Goal: Task Accomplishment & Management: Manage account settings

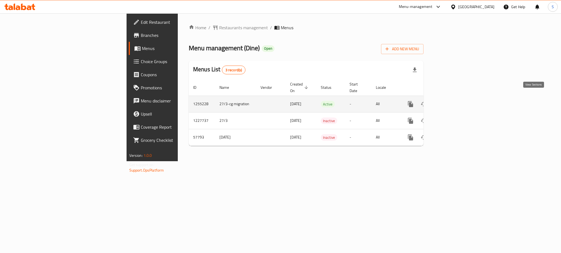
click at [453, 101] on icon "enhanced table" at bounding box center [449, 104] width 7 height 7
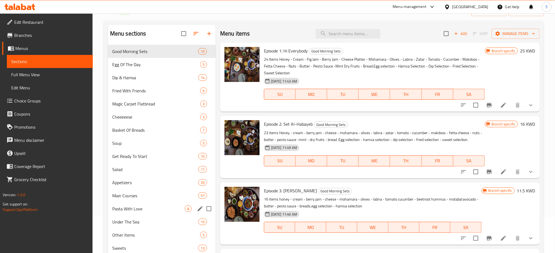
scroll to position [73, 0]
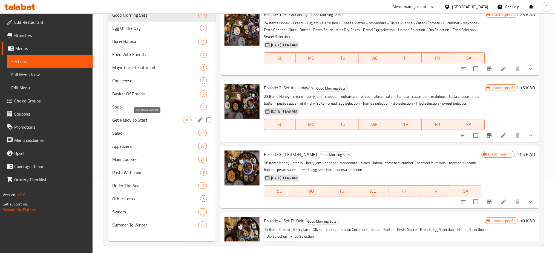
click at [163, 118] on span "Get Ready To Start" at bounding box center [147, 120] width 71 height 7
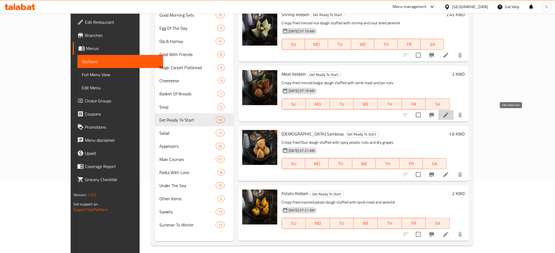
click at [448, 116] on icon at bounding box center [445, 115] width 5 height 5
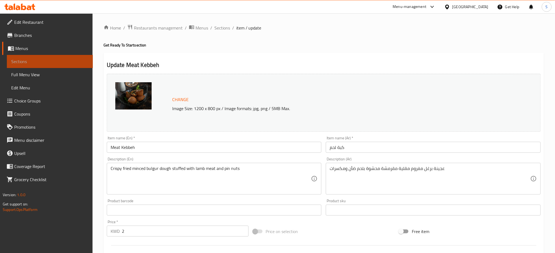
click at [44, 60] on span "Sections" at bounding box center [49, 61] width 77 height 7
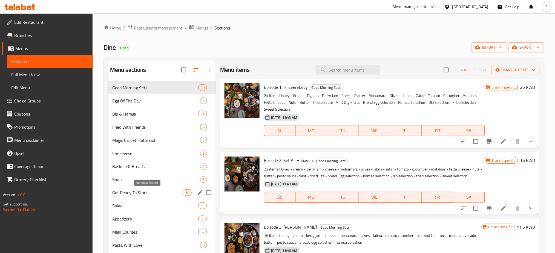
click at [169, 192] on span "Get Ready To Start" at bounding box center [147, 193] width 71 height 7
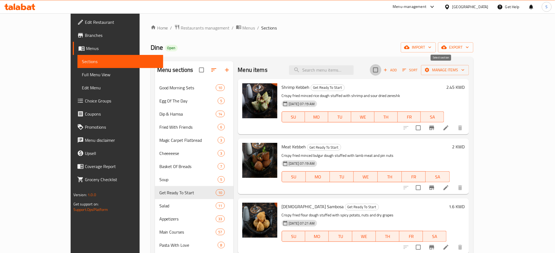
click at [381, 70] on input "checkbox" at bounding box center [375, 69] width 11 height 11
checkbox input "true"
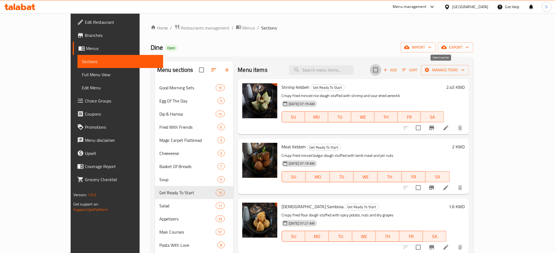
checkbox input "true"
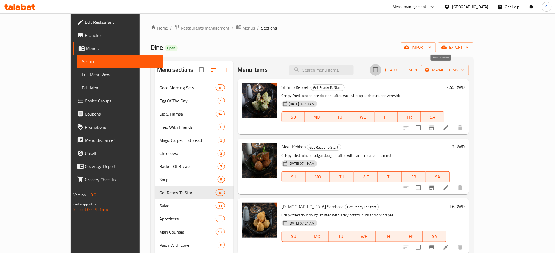
checkbox input "true"
click at [466, 70] on icon "button" at bounding box center [462, 69] width 5 height 5
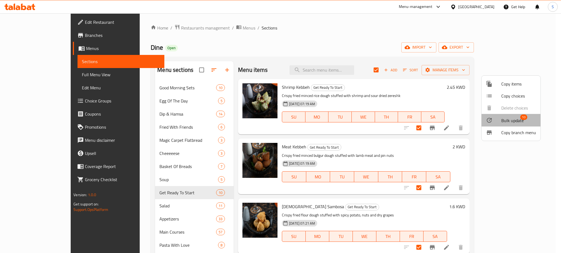
click at [512, 118] on span "Bulk update" at bounding box center [512, 120] width 22 height 7
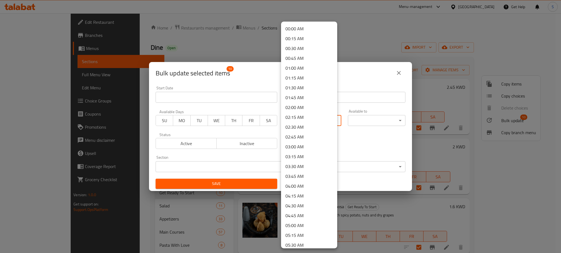
click at [330, 119] on body "​ Menu-management [GEOGRAPHIC_DATA] Get Help S Edit Restaurant Branches Menus S…" at bounding box center [280, 133] width 561 height 240
click at [293, 175] on li "12:30 PM" at bounding box center [309, 175] width 56 height 10
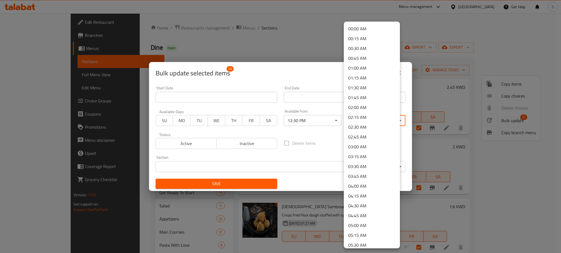
click at [391, 122] on body "​ Menu-management [GEOGRAPHIC_DATA] Get Help S Edit Restaurant Branches Menus S…" at bounding box center [280, 133] width 561 height 240
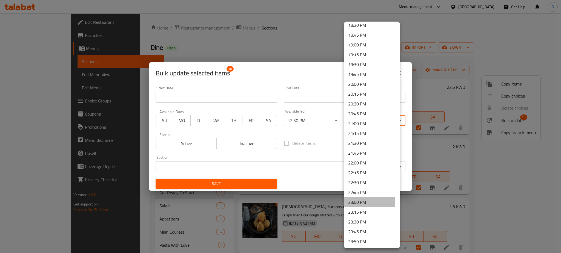
click at [364, 202] on li "23:00 PM" at bounding box center [372, 203] width 56 height 10
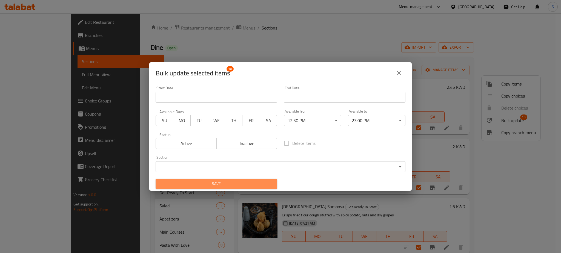
click at [242, 183] on span "Save" at bounding box center [216, 184] width 113 height 7
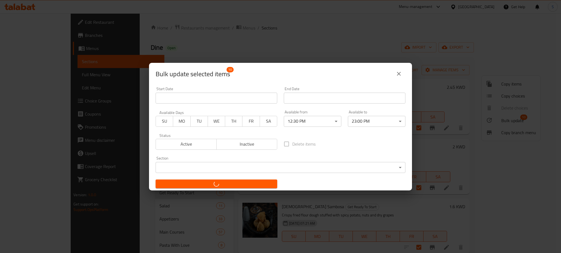
checkbox input "false"
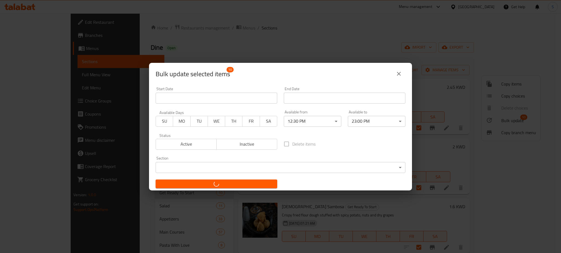
checkbox input "false"
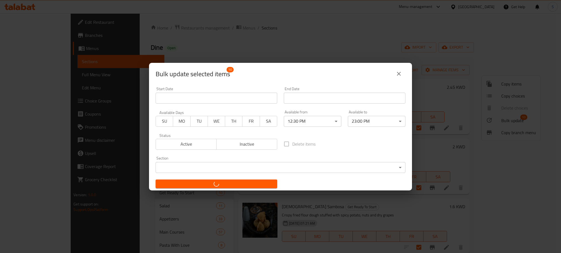
checkbox input "false"
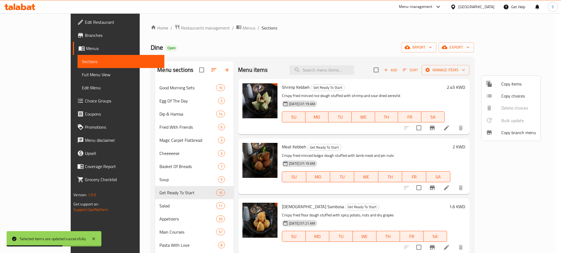
click at [151, 208] on div at bounding box center [280, 126] width 561 height 253
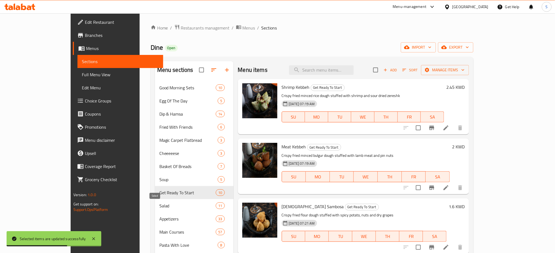
click at [159, 209] on span "Salad" at bounding box center [187, 206] width 57 height 7
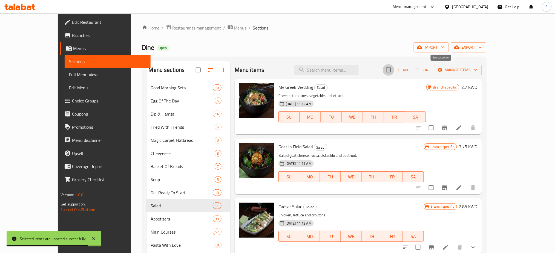
click at [394, 70] on input "checkbox" at bounding box center [388, 69] width 11 height 11
checkbox input "true"
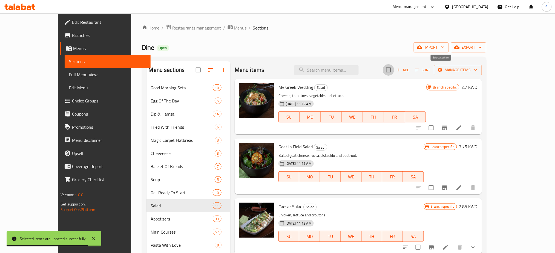
checkbox input "true"
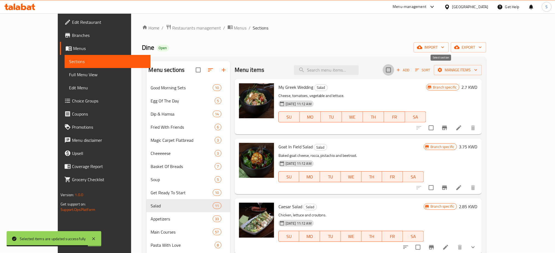
checkbox input "true"
click at [482, 70] on button "Manage items" at bounding box center [458, 70] width 48 height 10
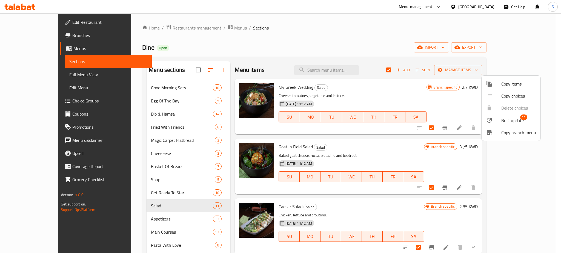
click at [509, 122] on span "Bulk update" at bounding box center [512, 120] width 22 height 7
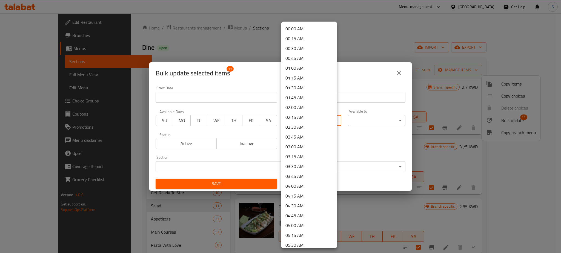
click at [333, 122] on body "​ Menu-management [GEOGRAPHIC_DATA] Get Help S Edit Restaurant Branches Menus S…" at bounding box center [280, 133] width 561 height 240
click at [295, 65] on li "12:30 PM" at bounding box center [309, 67] width 56 height 10
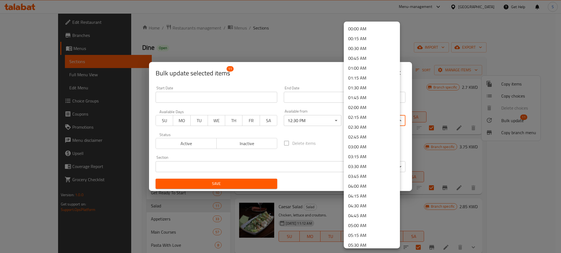
click at [393, 122] on body "​ Menu-management [GEOGRAPHIC_DATA] Get Help S Edit Restaurant Branches Menus S…" at bounding box center [280, 133] width 561 height 240
click at [369, 200] on li "23:00 PM" at bounding box center [372, 203] width 56 height 10
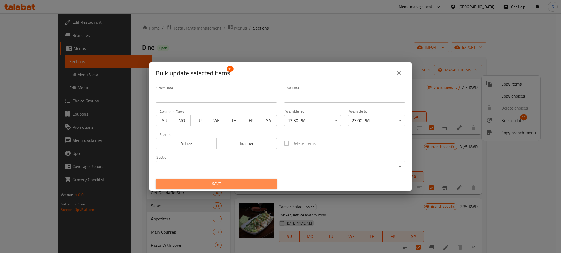
click at [254, 185] on span "Save" at bounding box center [216, 184] width 113 height 7
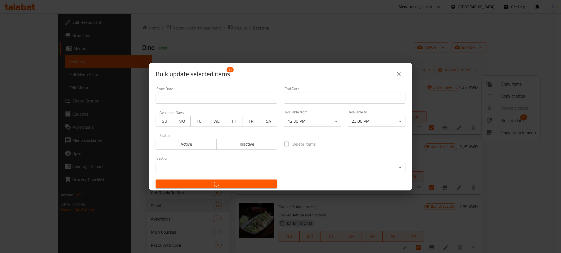
checkbox input "false"
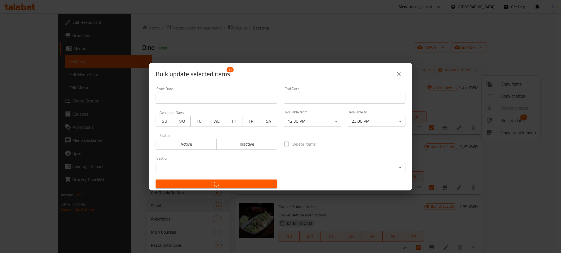
checkbox input "false"
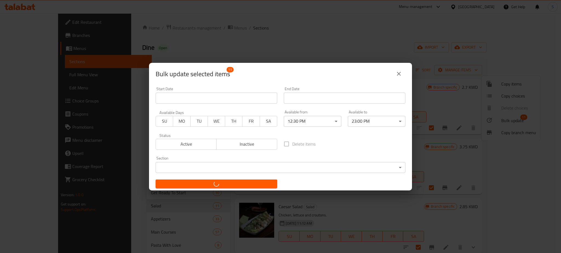
checkbox input "false"
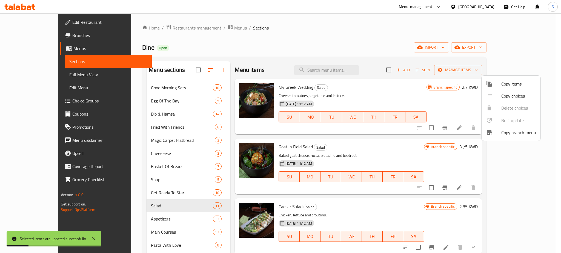
click at [151, 225] on div at bounding box center [280, 126] width 561 height 253
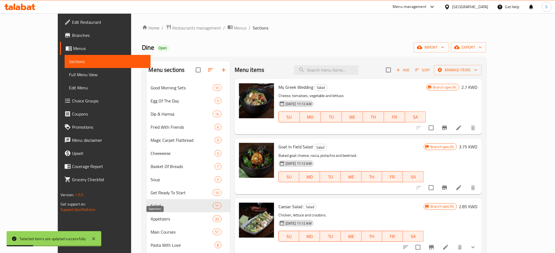
click at [151, 221] on span "Appetizers" at bounding box center [182, 219] width 62 height 7
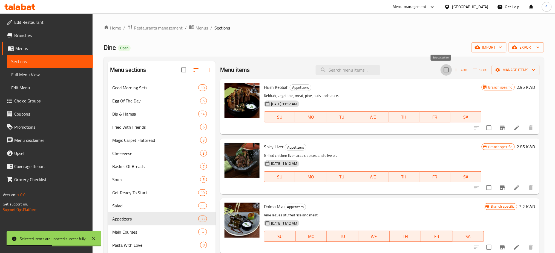
click at [443, 71] on input "checkbox" at bounding box center [445, 69] width 11 height 11
checkbox input "true"
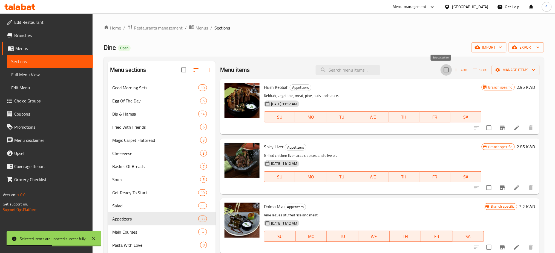
checkbox input "true"
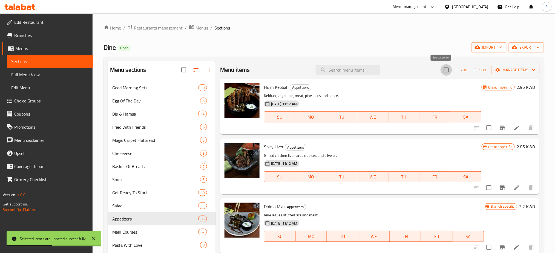
checkbox input "true"
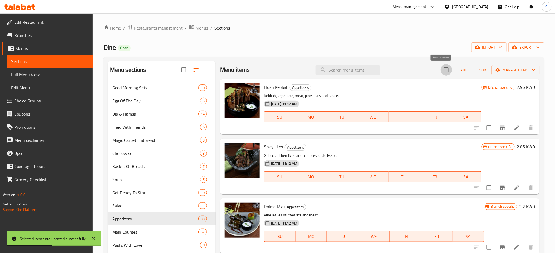
checkbox input "true"
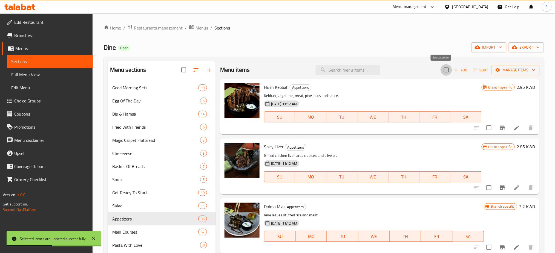
checkbox input "true"
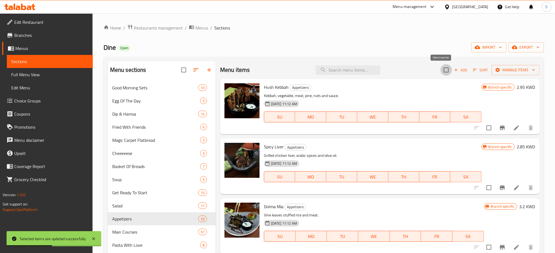
checkbox input "true"
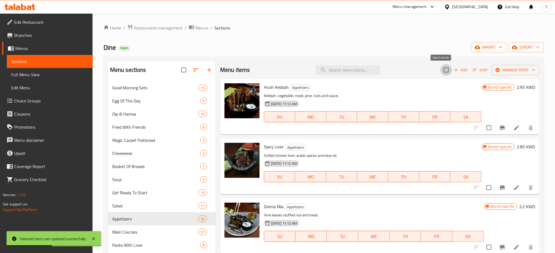
checkbox input "true"
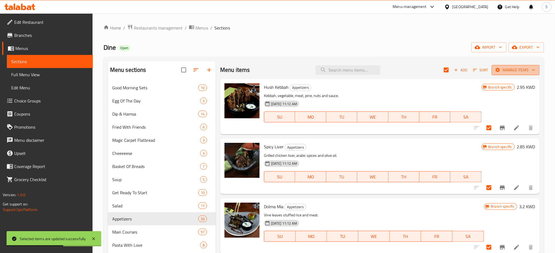
click at [531, 69] on icon "button" at bounding box center [533, 69] width 5 height 5
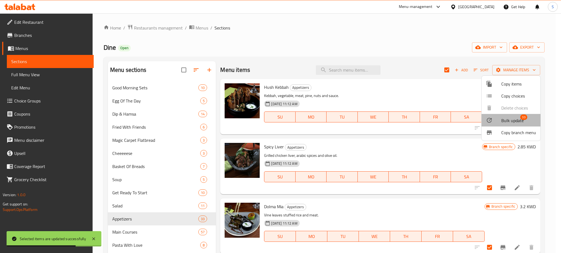
click at [514, 121] on span "Bulk update" at bounding box center [512, 120] width 22 height 7
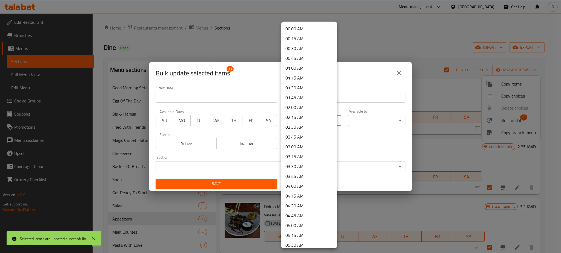
click at [330, 119] on body "Selected items are updated successfully ​ Menu-management Kuwait Get Help S Edi…" at bounding box center [280, 133] width 561 height 240
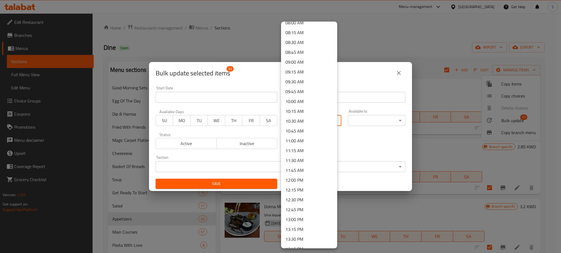
scroll to position [340, 0]
click at [304, 182] on li "12:30 PM" at bounding box center [309, 182] width 56 height 10
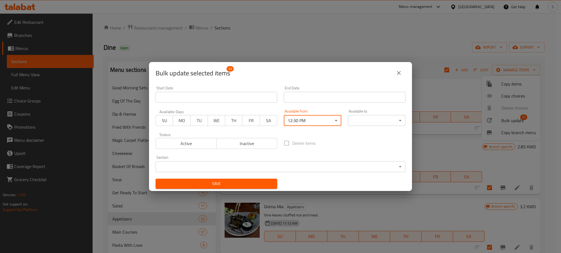
click at [393, 121] on body "​ Menu-management [GEOGRAPHIC_DATA] Get Help S Edit Restaurant Branches Menus S…" at bounding box center [280, 133] width 561 height 240
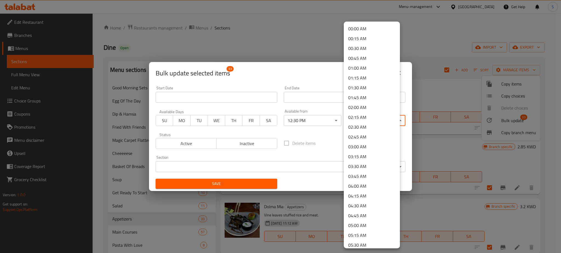
scroll to position [733, 0]
click at [365, 201] on li "23:00 PM" at bounding box center [372, 203] width 56 height 10
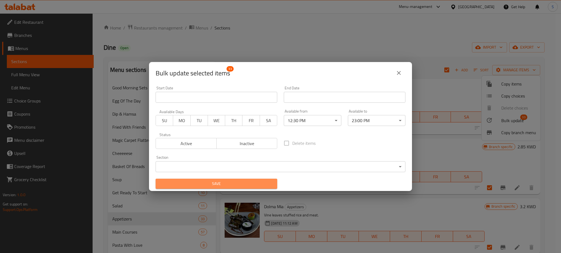
click at [268, 183] on span "Save" at bounding box center [216, 184] width 113 height 7
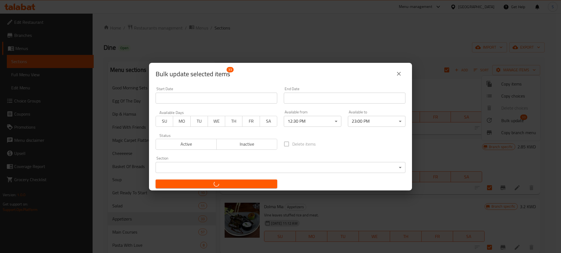
checkbox input "false"
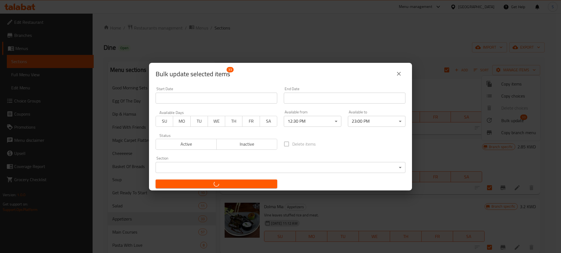
checkbox input "false"
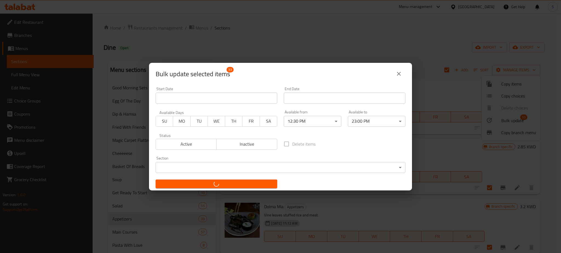
checkbox input "false"
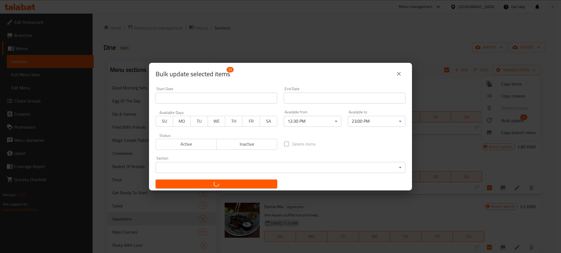
checkbox input "false"
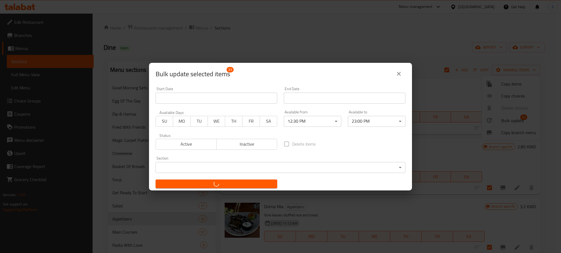
checkbox input "false"
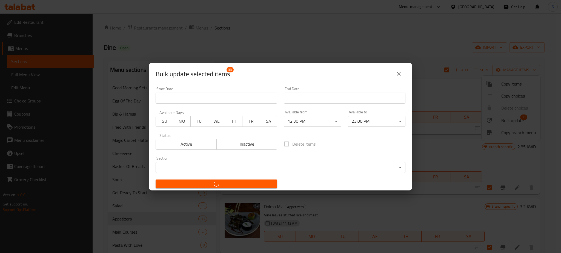
checkbox input "false"
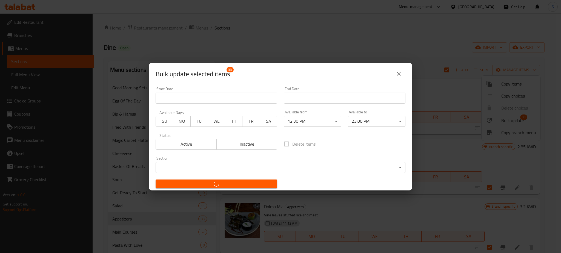
checkbox input "false"
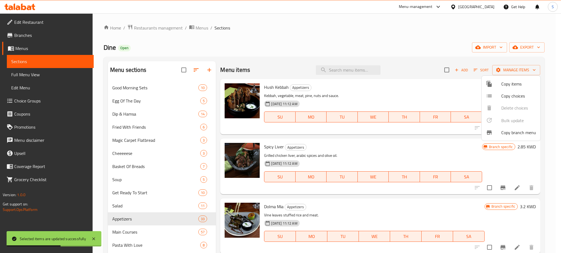
click at [161, 249] on div at bounding box center [280, 126] width 561 height 253
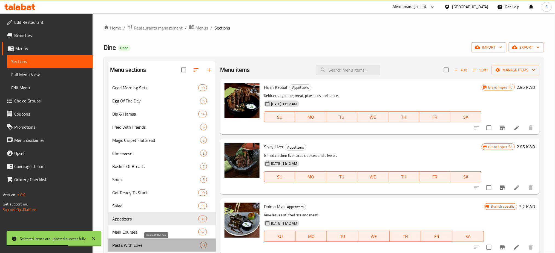
click at [160, 249] on span "Pasta With Love" at bounding box center [156, 245] width 88 height 7
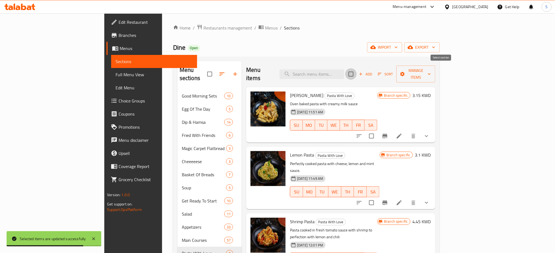
click at [357, 71] on input "checkbox" at bounding box center [350, 73] width 11 height 11
checkbox input "true"
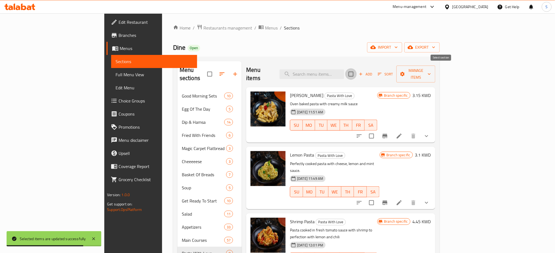
checkbox input "true"
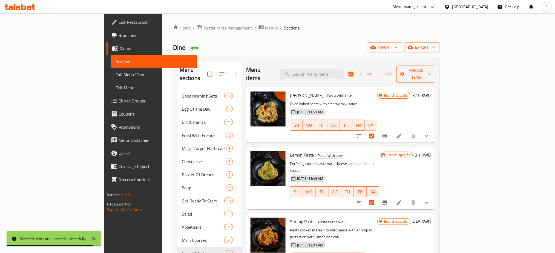
click at [432, 71] on icon "button" at bounding box center [428, 73] width 5 height 5
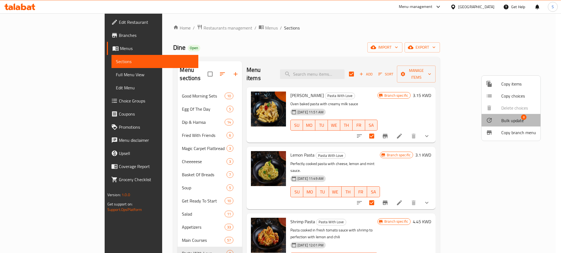
click at [516, 119] on span "Bulk update" at bounding box center [512, 120] width 22 height 7
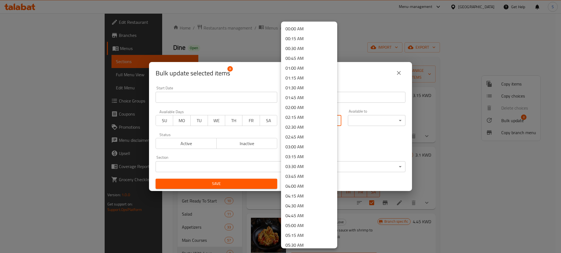
click at [328, 120] on body "​ Menu-management [GEOGRAPHIC_DATA] Get Help S Edit Restaurant Branches Menus S…" at bounding box center [280, 133] width 561 height 240
click at [304, 58] on li "12:30 PM" at bounding box center [309, 60] width 56 height 10
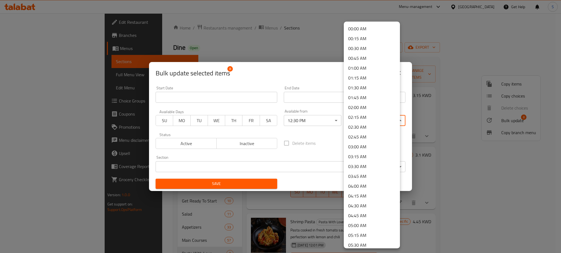
click at [394, 124] on body "​ Menu-management [GEOGRAPHIC_DATA] Get Help S Edit Restaurant Branches Menus S…" at bounding box center [280, 133] width 561 height 240
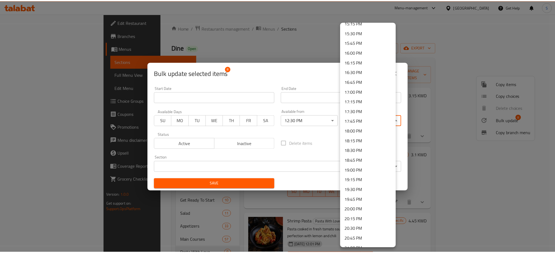
scroll to position [733, 0]
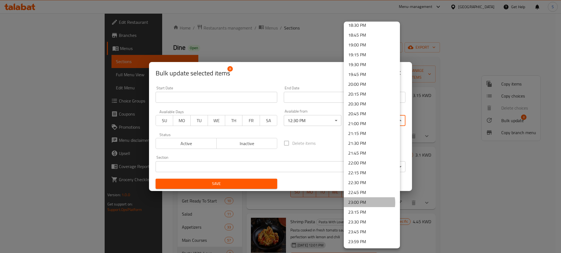
click at [365, 203] on li "23:00 PM" at bounding box center [372, 203] width 56 height 10
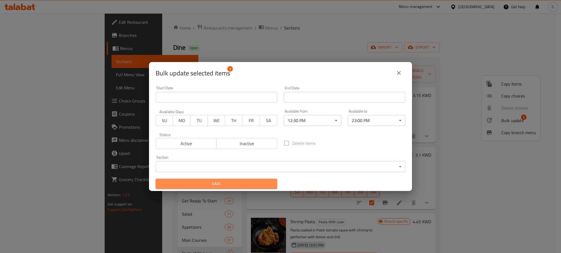
click at [266, 181] on span "Save" at bounding box center [216, 184] width 113 height 7
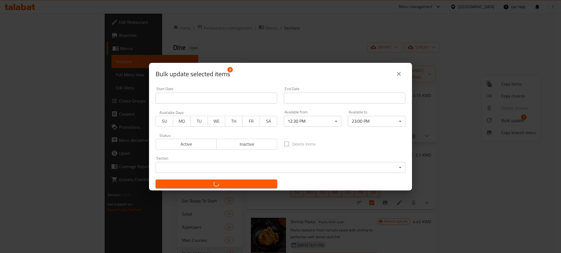
checkbox input "false"
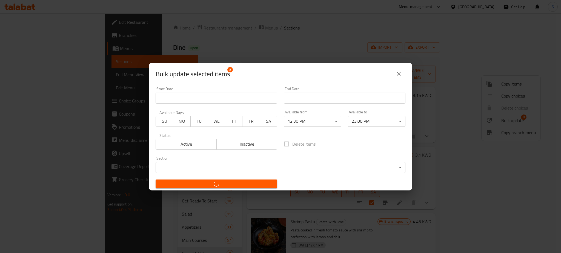
checkbox input "false"
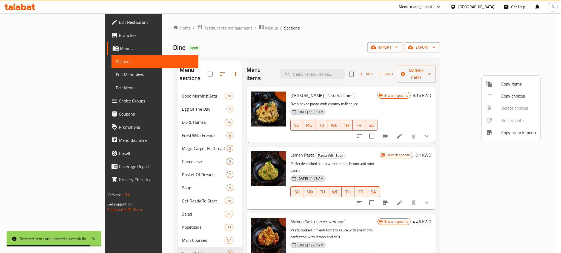
click at [150, 29] on div at bounding box center [280, 126] width 561 height 253
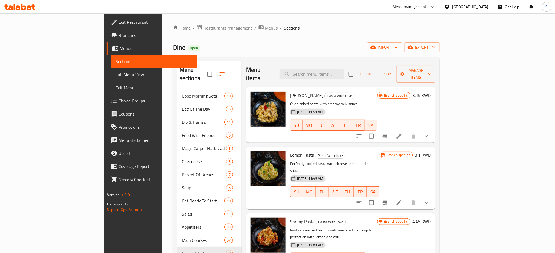
click at [203, 29] on span "Restaurants management" at bounding box center [227, 28] width 49 height 7
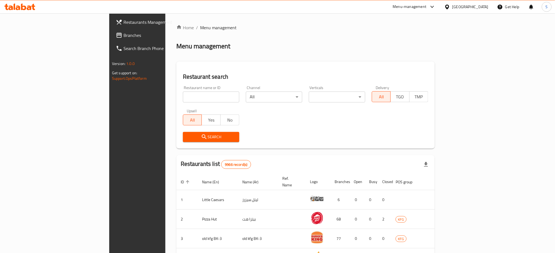
click at [123, 22] on span "Restaurants Management" at bounding box center [160, 22] width 74 height 7
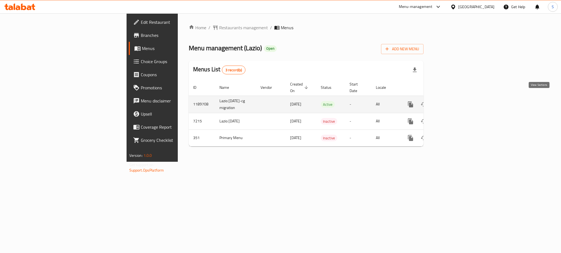
click at [453, 101] on icon "enhanced table" at bounding box center [449, 104] width 7 height 7
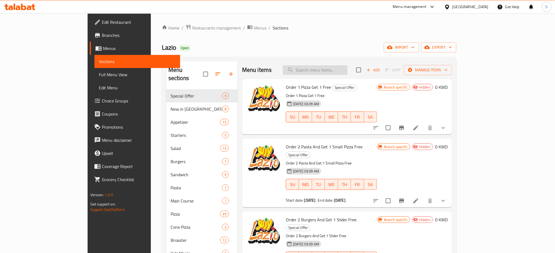
click at [334, 70] on input "search" at bounding box center [315, 70] width 65 height 10
paste input "Pizza Medium"
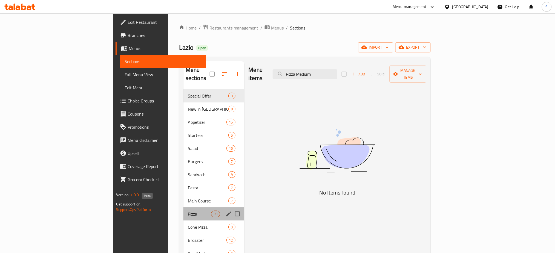
click at [188, 211] on span "Pizza" at bounding box center [199, 214] width 23 height 7
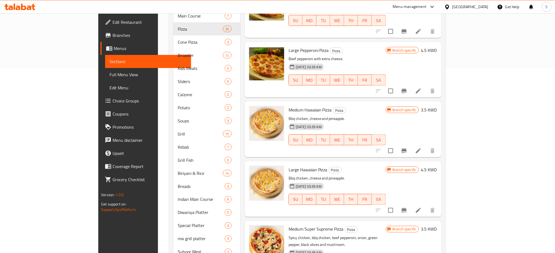
scroll to position [53, 0]
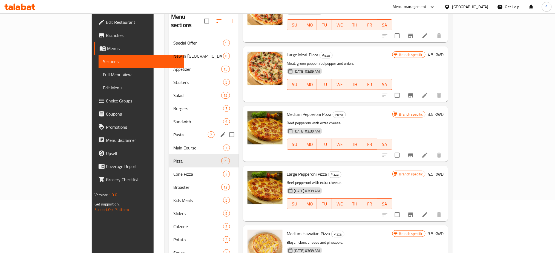
click at [173, 132] on span "Pasta" at bounding box center [190, 135] width 34 height 7
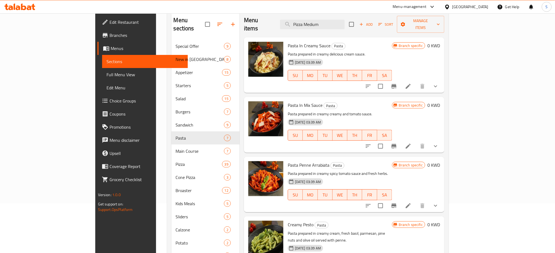
scroll to position [39, 0]
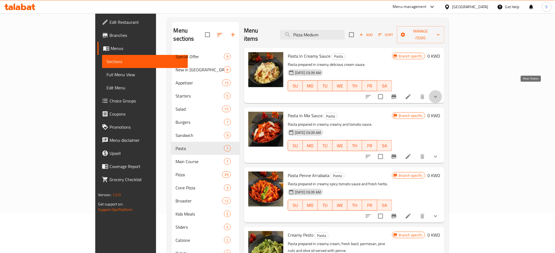
click at [439, 94] on icon "show more" at bounding box center [435, 97] width 7 height 7
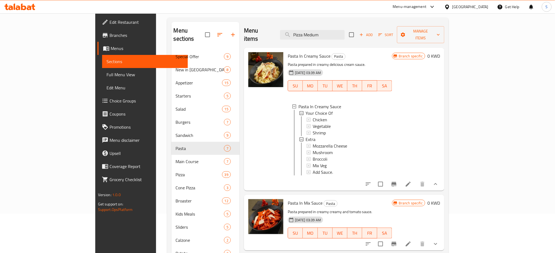
scroll to position [1, 0]
click at [313, 116] on div "Chicken" at bounding box center [350, 119] width 75 height 7
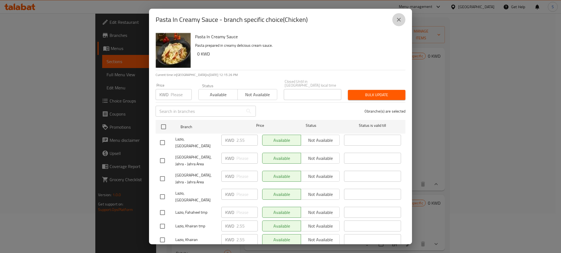
click at [400, 23] on icon "close" at bounding box center [398, 19] width 7 height 7
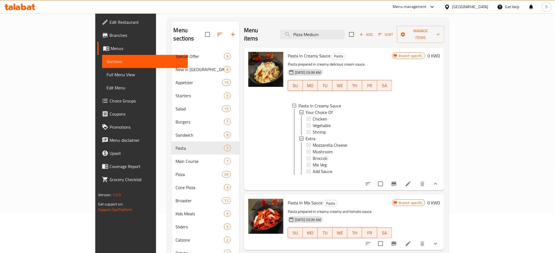
scroll to position [39, 0]
drag, startPoint x: 371, startPoint y: 31, endPoint x: 289, endPoint y: 34, distance: 82.2
click at [294, 33] on div "Menu items Pizza Medium Add Sort Manage items" at bounding box center [344, 35] width 200 height 26
paste input "asta Alfredo"
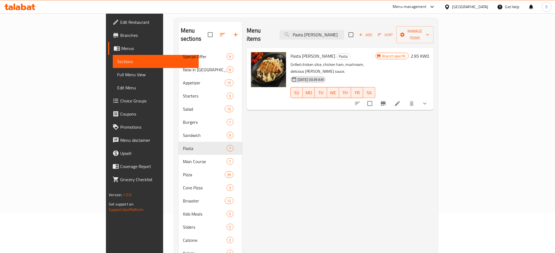
drag, startPoint x: 363, startPoint y: 31, endPoint x: 277, endPoint y: 26, distance: 85.8
click at [282, 28] on div "Menu items Pasta Alfredo Add Sort Manage items" at bounding box center [340, 35] width 187 height 26
paste input "In Pink"
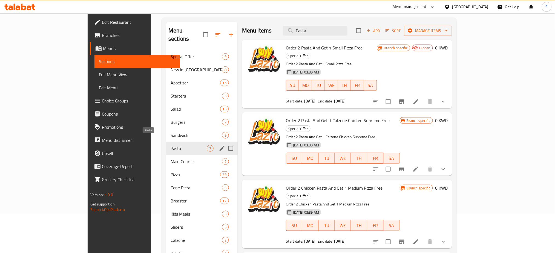
click at [171, 145] on span "Pasta" at bounding box center [189, 148] width 36 height 7
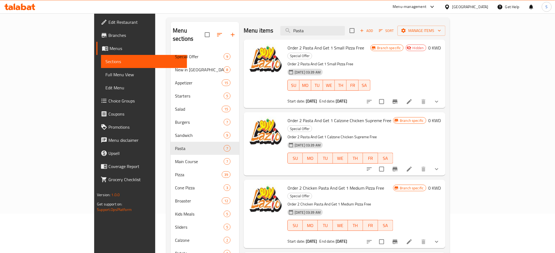
scroll to position [0, 0]
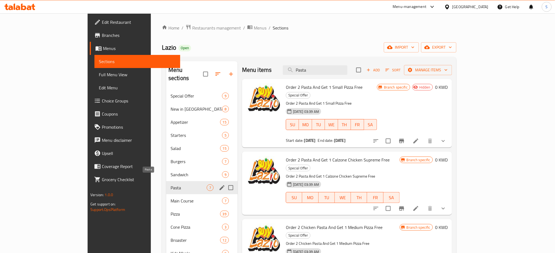
click at [171, 185] on span "Pasta" at bounding box center [189, 188] width 36 height 7
click at [166, 181] on div "Pasta 7" at bounding box center [201, 187] width 71 height 13
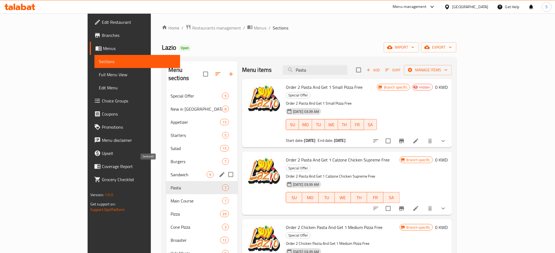
click at [171, 172] on span "Sandwich" at bounding box center [189, 175] width 36 height 7
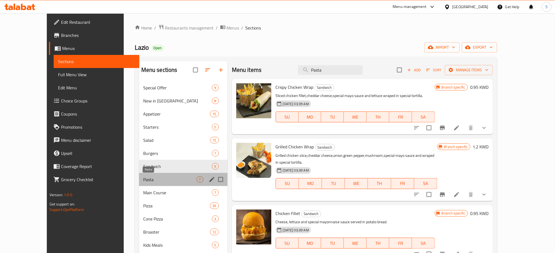
click at [143, 181] on span "Pasta" at bounding box center [169, 180] width 53 height 7
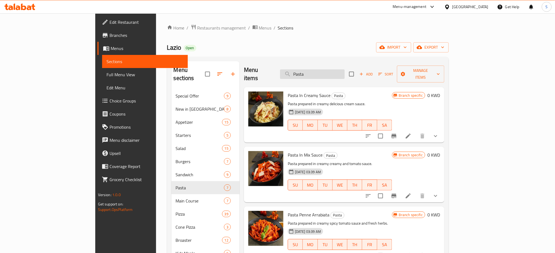
click at [345, 70] on input "Pasta" at bounding box center [312, 75] width 65 height 10
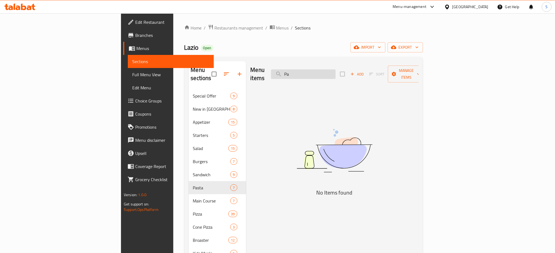
type input "P"
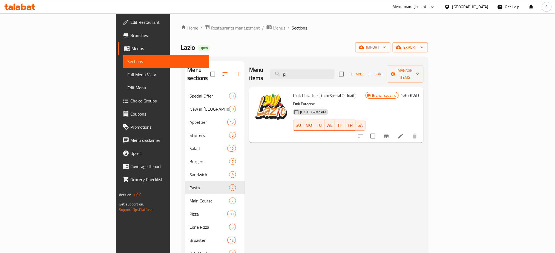
type input "p"
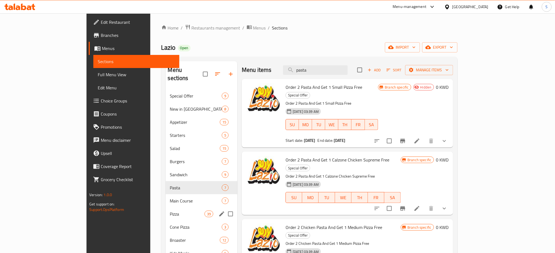
click at [166, 208] on div "Pizza 39" at bounding box center [202, 214] width 72 height 13
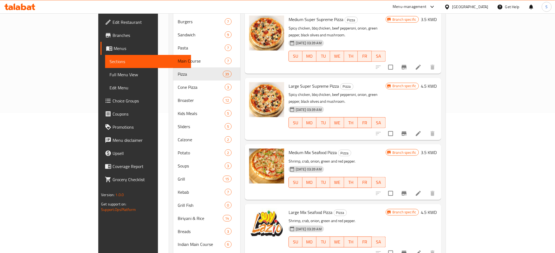
scroll to position [146, 0]
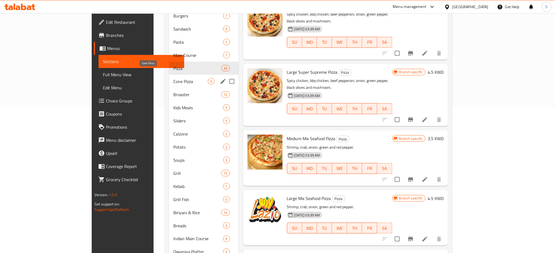
click at [173, 78] on span "Cone Pizza" at bounding box center [190, 81] width 34 height 7
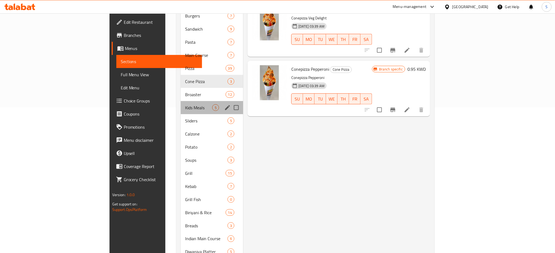
click at [181, 101] on div "Kids Meals 5" at bounding box center [212, 107] width 62 height 13
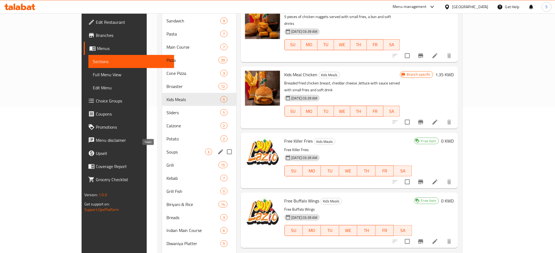
click at [166, 152] on span "Soups" at bounding box center [185, 152] width 39 height 7
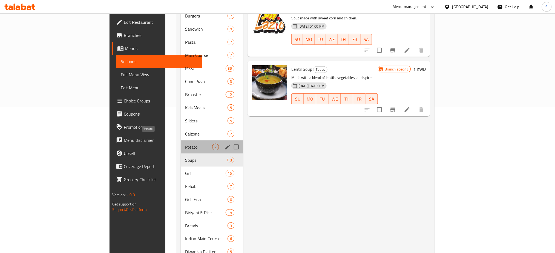
click at [185, 144] on span "Potato" at bounding box center [198, 147] width 27 height 7
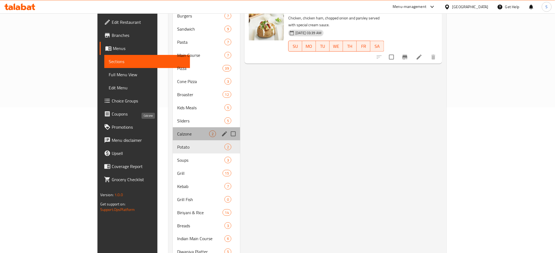
click at [177, 131] on span "Calzone" at bounding box center [193, 134] width 32 height 7
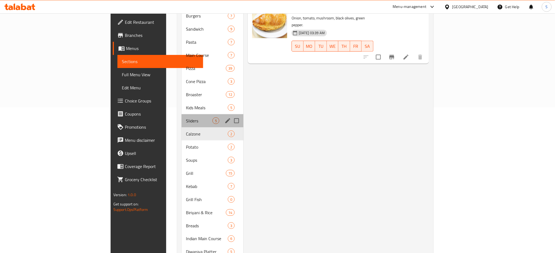
click at [181, 116] on div "Sliders 5" at bounding box center [212, 120] width 62 height 13
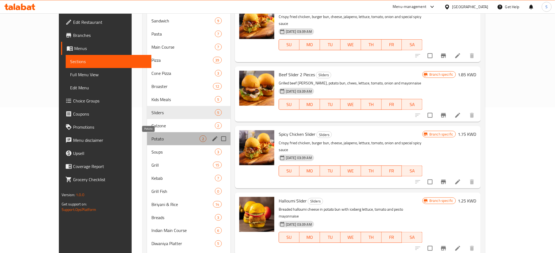
click at [151, 138] on span "Potato" at bounding box center [175, 139] width 48 height 7
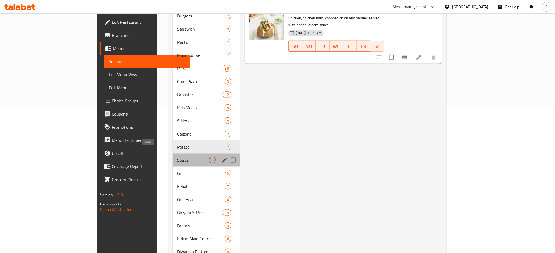
click at [177, 157] on span "Soups" at bounding box center [193, 160] width 32 height 7
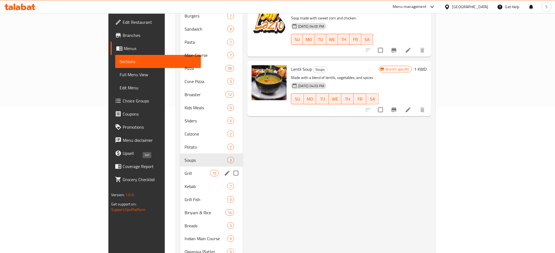
click at [185, 170] on span "Grill" at bounding box center [197, 173] width 25 height 7
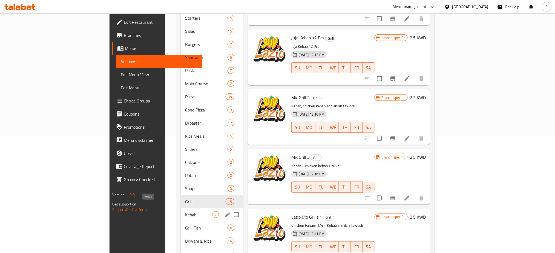
scroll to position [109, 0]
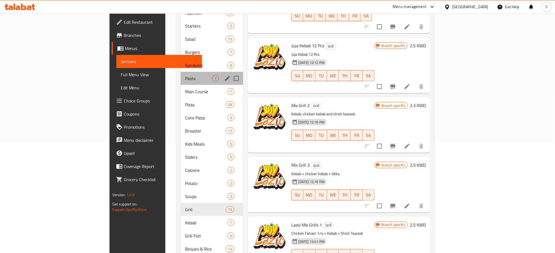
click at [181, 72] on div "Pasta 7" at bounding box center [212, 78] width 62 height 13
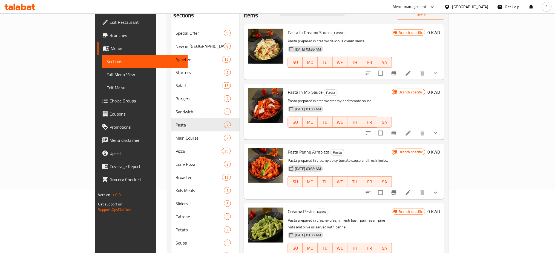
scroll to position [36, 0]
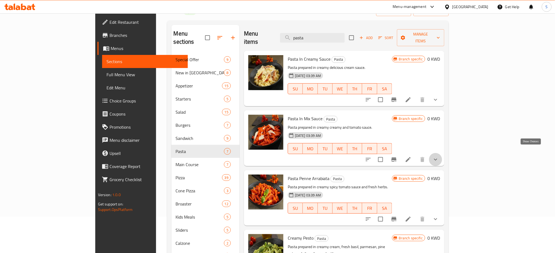
click at [439, 157] on icon "show more" at bounding box center [435, 160] width 7 height 7
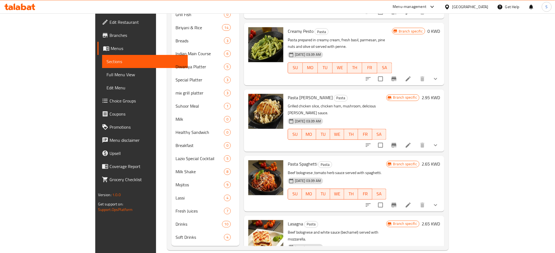
scroll to position [149, 0]
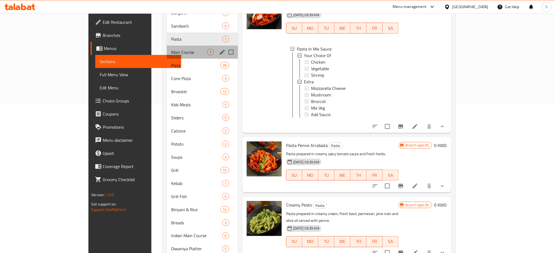
click at [167, 48] on div "Main Course 7" at bounding box center [202, 52] width 71 height 13
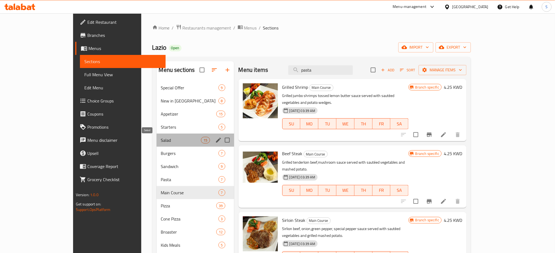
click at [161, 138] on span "Salad" at bounding box center [181, 140] width 40 height 7
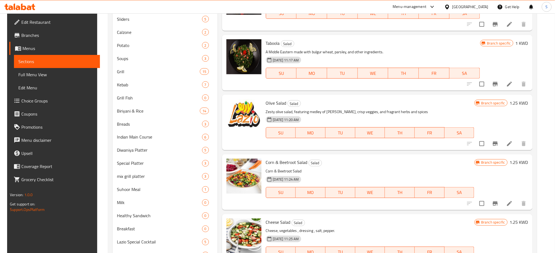
scroll to position [255, 0]
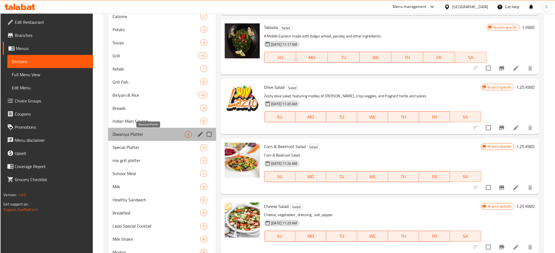
click at [133, 133] on span "Diwaniya Platter" at bounding box center [149, 134] width 72 height 7
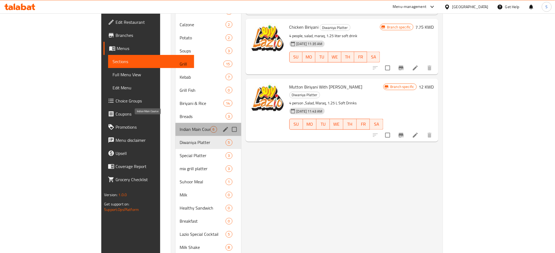
click at [180, 126] on span "Indian Main Course" at bounding box center [195, 129] width 30 height 7
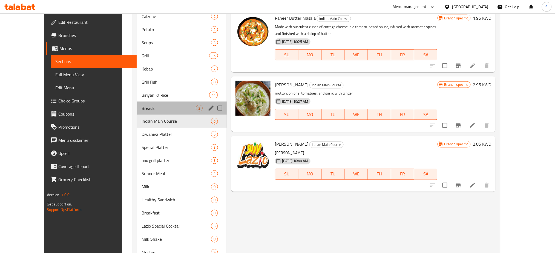
click at [137, 104] on div "Breads 3" at bounding box center [182, 108] width 90 height 13
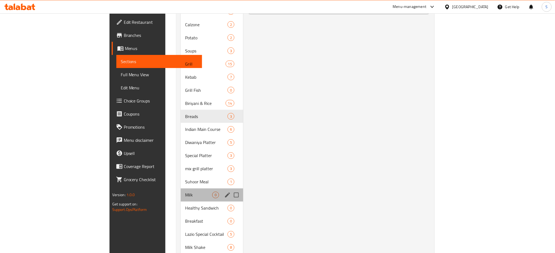
click at [181, 189] on div "Milk 0" at bounding box center [212, 195] width 62 height 13
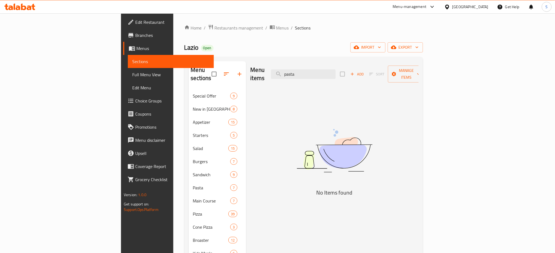
drag, startPoint x: 351, startPoint y: 73, endPoint x: 296, endPoint y: 66, distance: 56.0
click at [297, 69] on div "Menu items pasta Add Sort Manage items" at bounding box center [334, 74] width 168 height 26
paste input "Cowboy Burger"
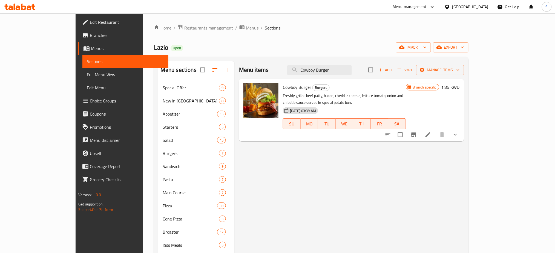
drag, startPoint x: 365, startPoint y: 73, endPoint x: 314, endPoint y: 74, distance: 51.5
click at [314, 74] on div "Menu items Cowboy Burger Add Sort Manage items" at bounding box center [351, 70] width 225 height 18
paste input "Beef Mushroom"
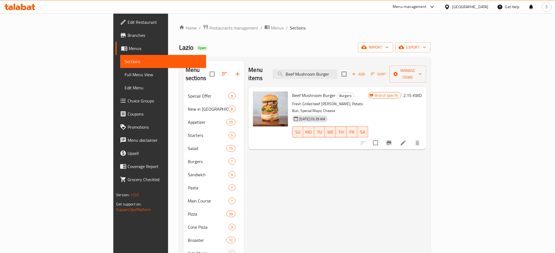
drag, startPoint x: 376, startPoint y: 71, endPoint x: 313, endPoint y: 75, distance: 63.0
click at [313, 75] on div "Menu items Beef Mushroom Burger Add Sort Manage items" at bounding box center [338, 74] width 178 height 26
paste input "Spicy Beef"
type input "Spicy Beef Burger"
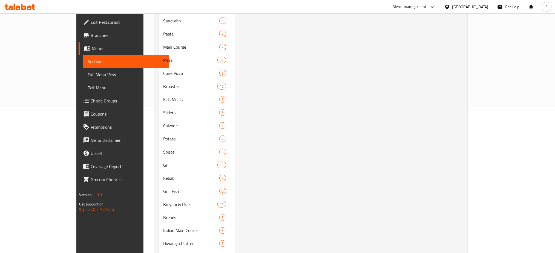
scroll to position [109, 0]
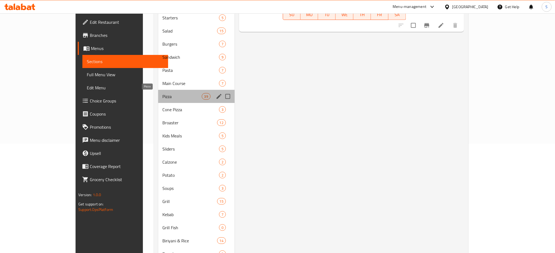
click at [163, 93] on span "Pizza" at bounding box center [182, 96] width 39 height 7
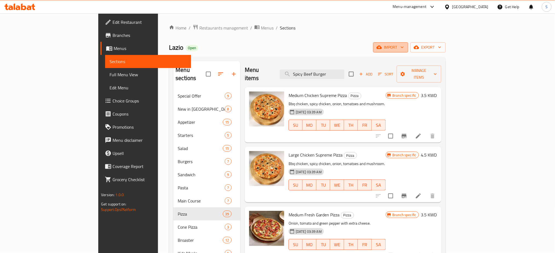
click at [405, 47] on icon "button" at bounding box center [401, 47] width 5 height 5
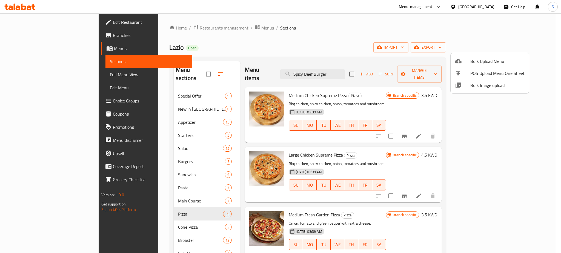
click at [539, 47] on div at bounding box center [280, 126] width 561 height 253
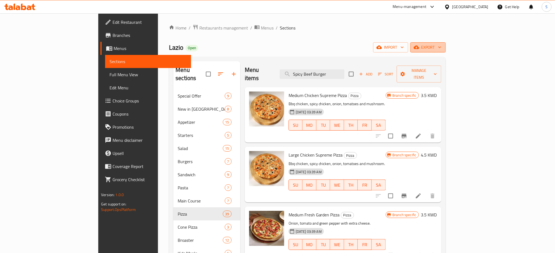
click at [442, 47] on icon "button" at bounding box center [439, 47] width 5 height 5
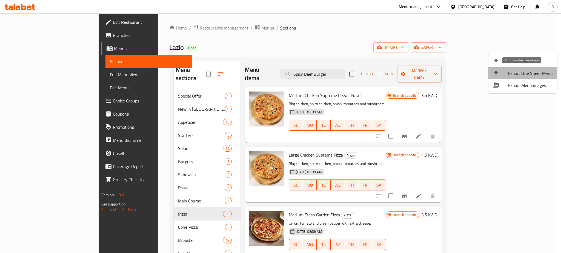
click at [532, 76] on span "Export One Sheet Menu" at bounding box center [530, 73] width 45 height 7
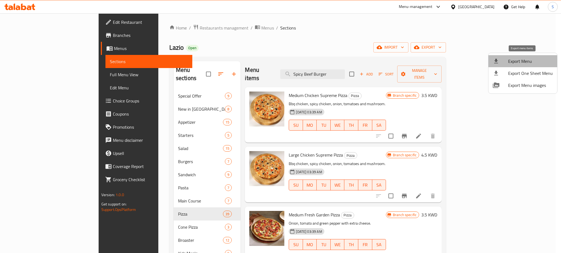
click at [532, 61] on span "Export Menu" at bounding box center [530, 61] width 45 height 7
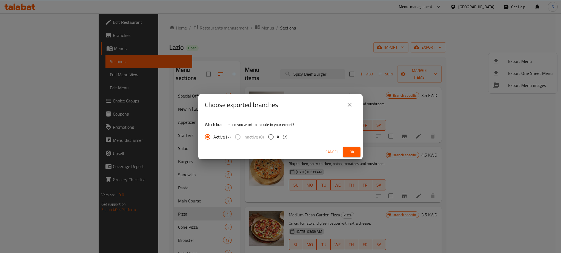
click at [349, 104] on icon "close" at bounding box center [349, 105] width 7 height 7
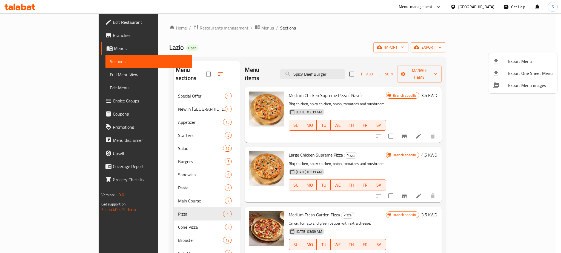
click at [380, 36] on div at bounding box center [280, 126] width 561 height 253
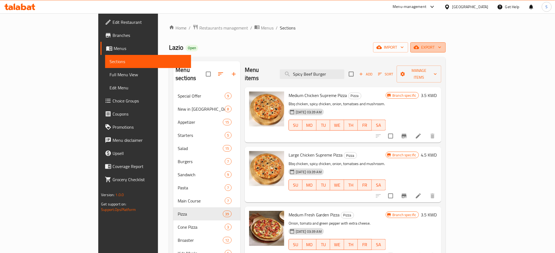
click at [442, 47] on icon "button" at bounding box center [439, 47] width 5 height 5
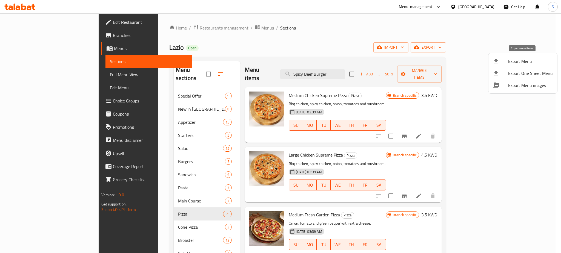
click at [534, 61] on span "Export Menu" at bounding box center [530, 61] width 45 height 7
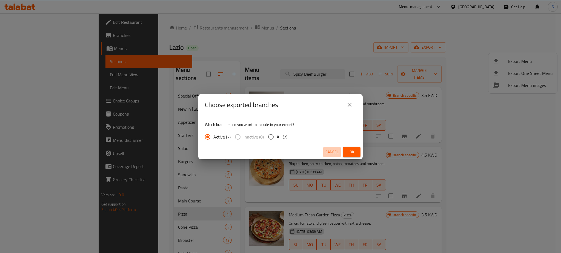
click at [334, 154] on span "Cancel" at bounding box center [331, 152] width 13 height 7
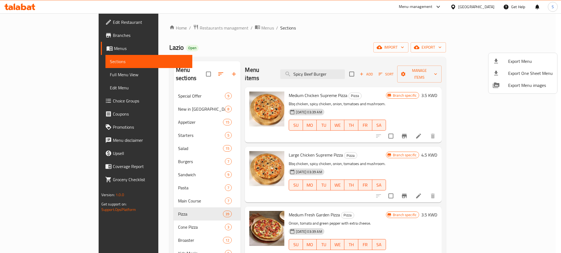
click at [273, 27] on div at bounding box center [280, 126] width 561 height 253
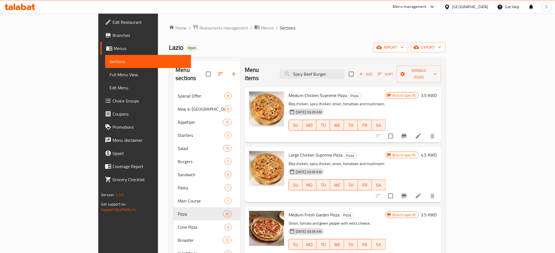
drag, startPoint x: 39, startPoint y: 74, endPoint x: 40, endPoint y: 63, distance: 11.5
click at [109, 74] on span "Full Menu View" at bounding box center [147, 74] width 77 height 7
click at [109, 63] on span "Sections" at bounding box center [147, 61] width 77 height 7
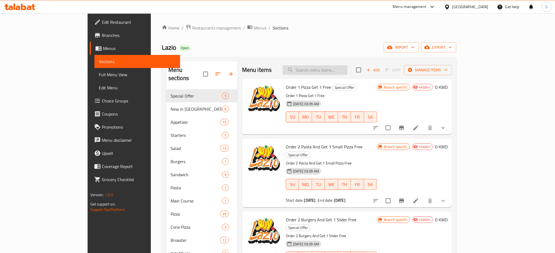
click at [347, 73] on input "search" at bounding box center [315, 70] width 65 height 10
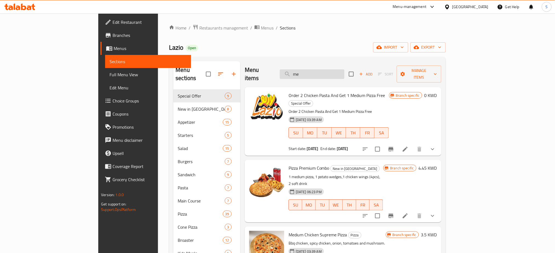
type input "m"
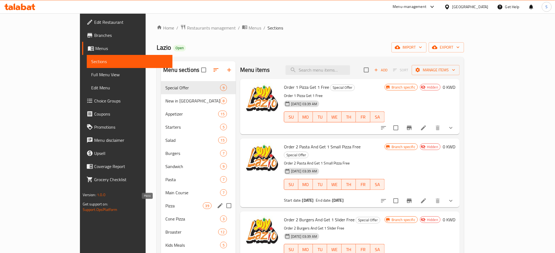
click at [165, 204] on span "Pizza" at bounding box center [183, 206] width 37 height 7
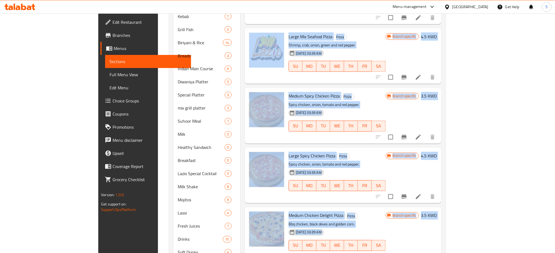
scroll to position [331, 0]
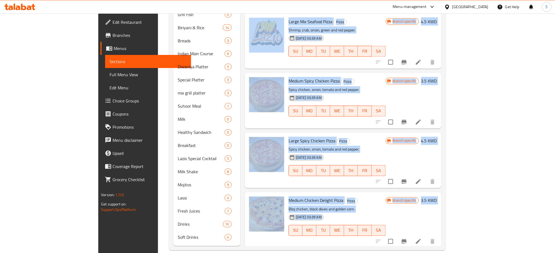
drag, startPoint x: 263, startPoint y: 86, endPoint x: 532, endPoint y: 193, distance: 289.8
copy div "Medium Chicken Supreme Pizza Pizza Bbq chicken, spicy chicken, onion, tomatoes …"
click at [386, 137] on h6 "Large Spicy Chicken Pizza Pizza" at bounding box center [337, 141] width 97 height 8
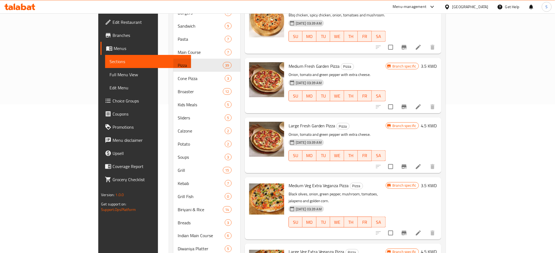
scroll to position [0, 0]
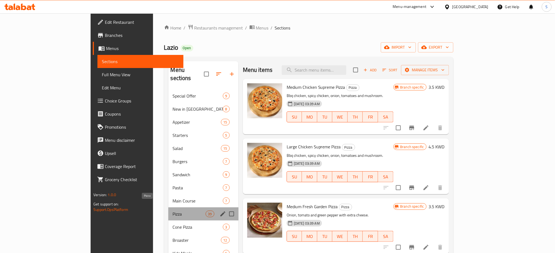
click at [173, 211] on span "Pizza" at bounding box center [189, 214] width 33 height 7
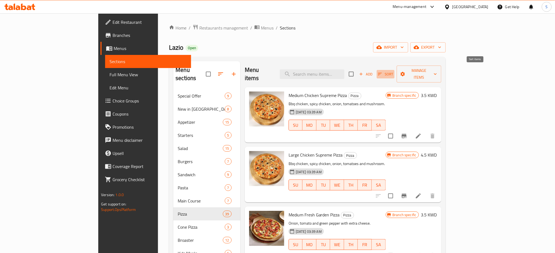
click at [382, 73] on icon "button" at bounding box center [380, 74] width 4 height 2
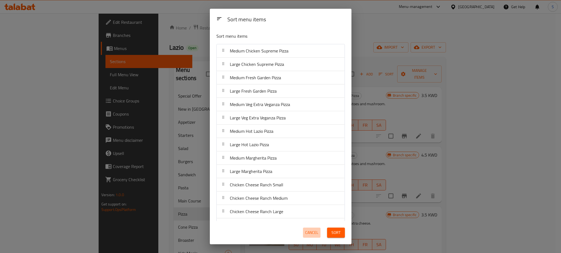
click at [312, 233] on span "Cancel" at bounding box center [311, 233] width 13 height 7
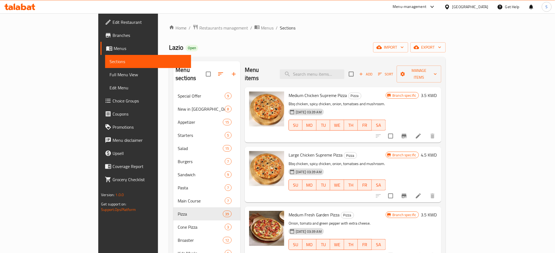
click at [109, 76] on span "Full Menu View" at bounding box center [147, 74] width 77 height 7
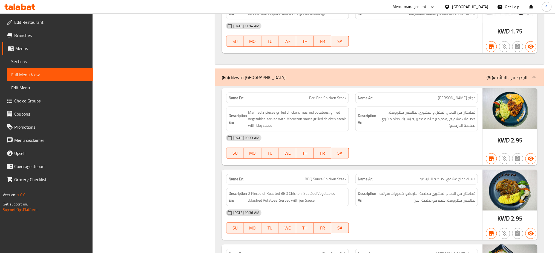
scroll to position [985, 0]
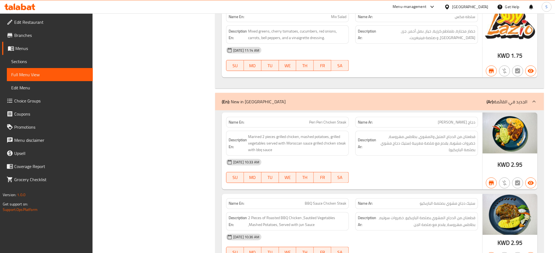
click at [27, 50] on span "Menus" at bounding box center [51, 48] width 73 height 7
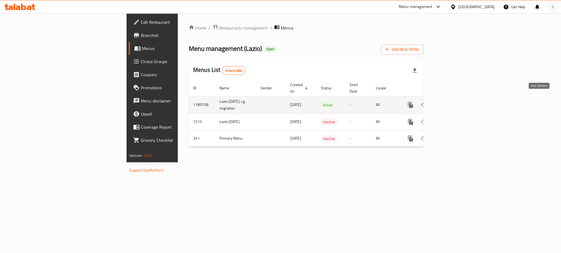
click at [453, 102] on icon "enhanced table" at bounding box center [449, 105] width 7 height 7
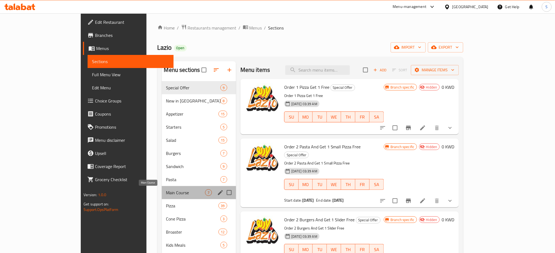
click at [166, 194] on span "Main Course" at bounding box center [185, 193] width 39 height 7
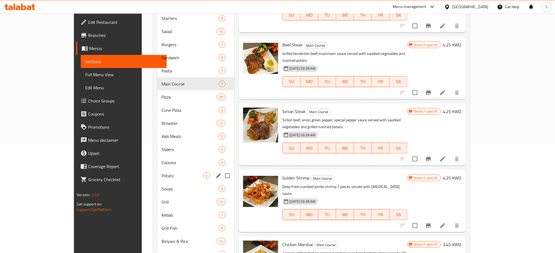
scroll to position [109, 0]
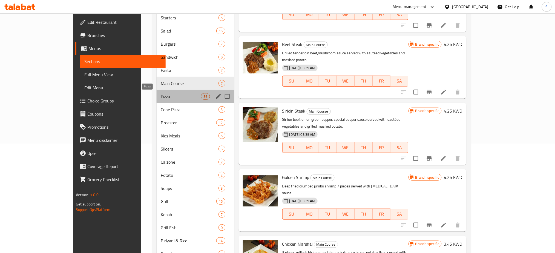
click at [166, 96] on span "Pizza" at bounding box center [181, 96] width 40 height 7
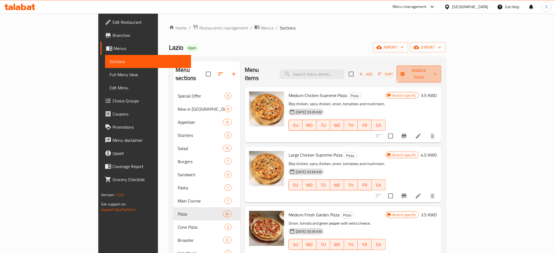
click at [438, 71] on icon "button" at bounding box center [435, 73] width 5 height 5
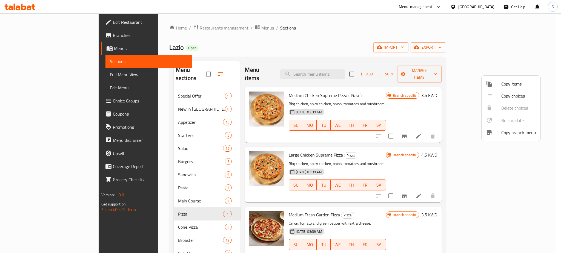
click at [423, 31] on div at bounding box center [280, 126] width 561 height 253
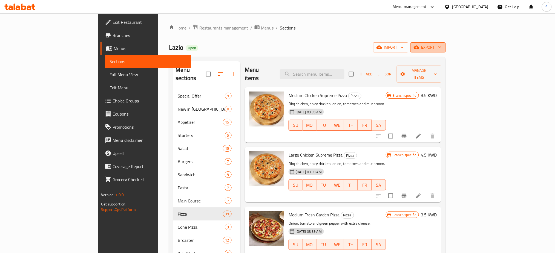
click at [442, 47] on icon "button" at bounding box center [439, 47] width 5 height 5
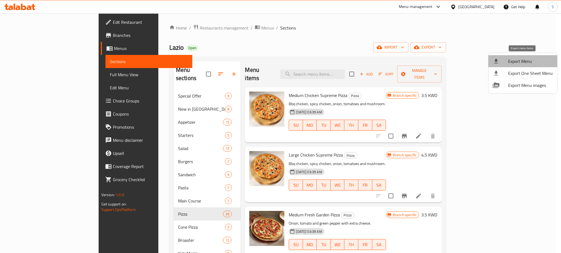
click at [532, 59] on span "Export Menu" at bounding box center [530, 61] width 45 height 7
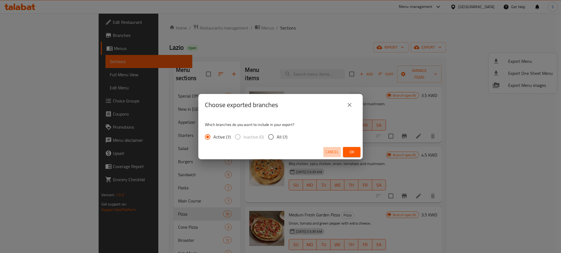
click at [335, 153] on span "Cancel" at bounding box center [331, 152] width 13 height 7
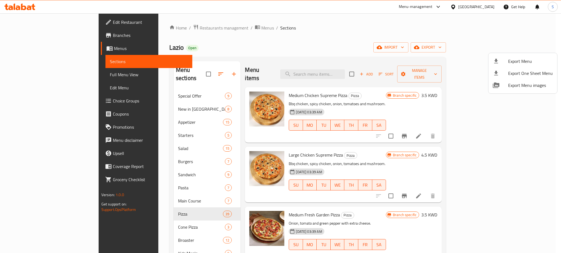
click at [479, 29] on div at bounding box center [280, 126] width 561 height 253
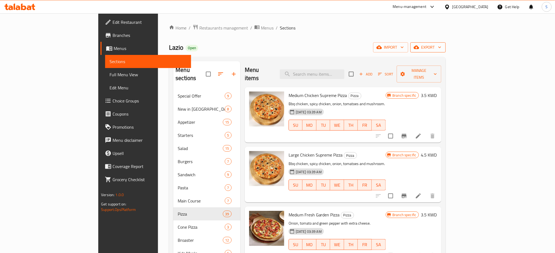
click at [442, 47] on icon "button" at bounding box center [439, 47] width 5 height 5
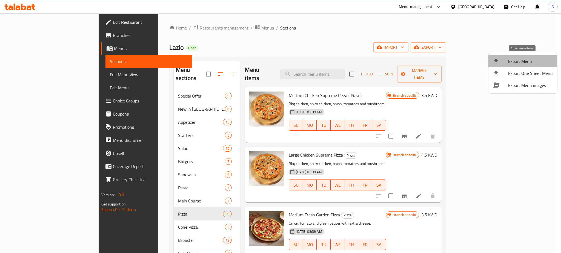
click at [531, 64] on span "Export Menu" at bounding box center [530, 61] width 45 height 7
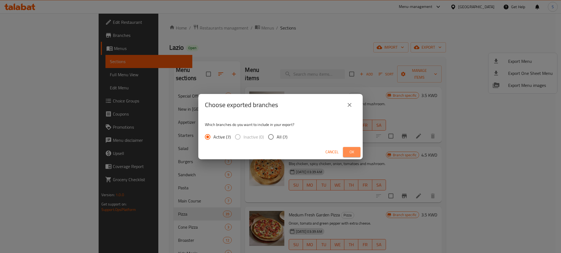
click at [353, 152] on span "Ok" at bounding box center [351, 152] width 9 height 7
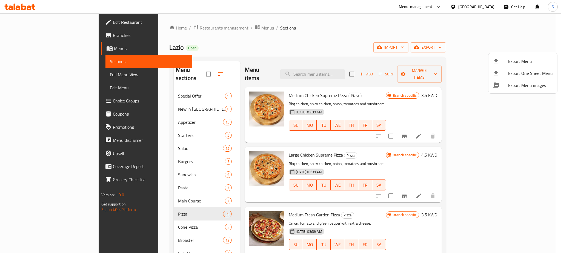
click at [160, 25] on div at bounding box center [280, 126] width 561 height 253
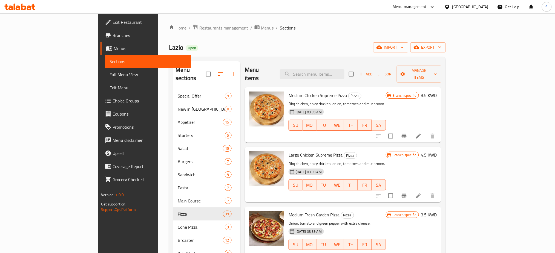
click at [199, 28] on span "Restaurants management" at bounding box center [223, 28] width 49 height 7
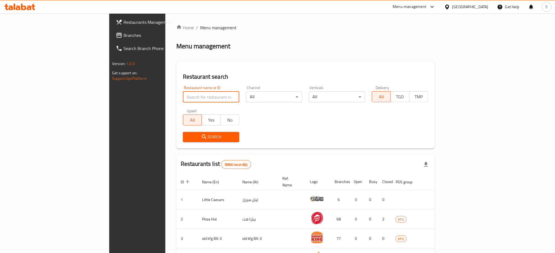
click at [183, 92] on input "search" at bounding box center [211, 97] width 56 height 11
click button "Search" at bounding box center [211, 137] width 56 height 10
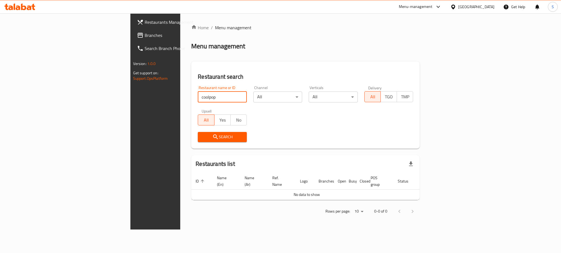
click at [198, 98] on input "coolpop" at bounding box center [222, 97] width 49 height 11
type input "colpop"
click button "Search" at bounding box center [222, 137] width 49 height 10
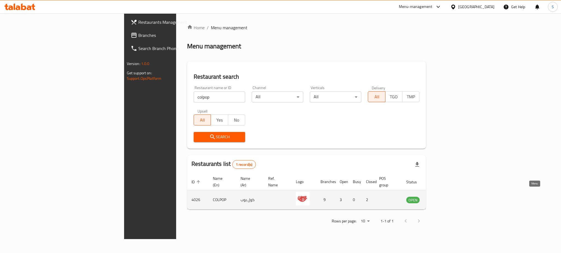
click at [440, 199] on icon "enhanced table" at bounding box center [439, 200] width 2 height 2
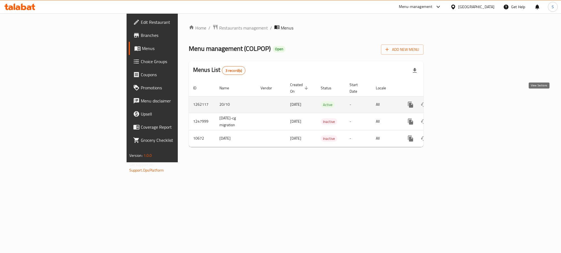
click at [452, 102] on icon "enhanced table" at bounding box center [449, 104] width 5 height 5
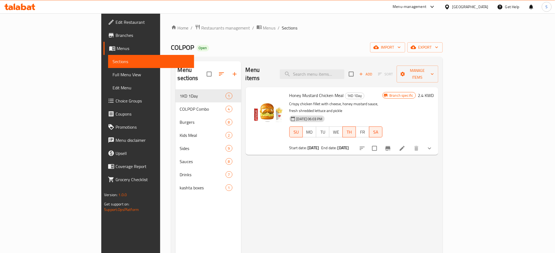
click at [116, 24] on span "Edit Restaurant" at bounding box center [153, 22] width 74 height 7
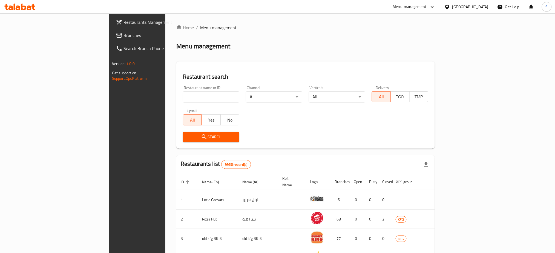
click at [111, 39] on link "Branches" at bounding box center [156, 35] width 91 height 13
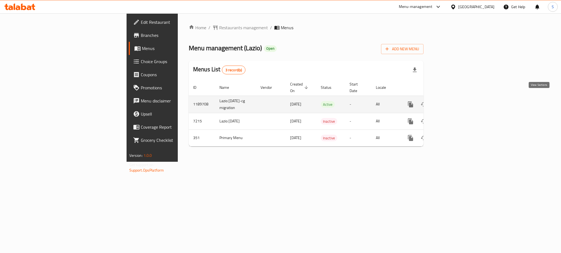
click at [453, 101] on icon "enhanced table" at bounding box center [449, 104] width 7 height 7
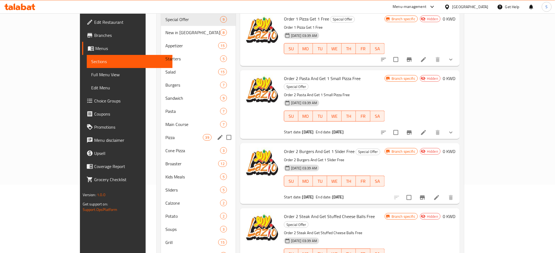
scroll to position [73, 0]
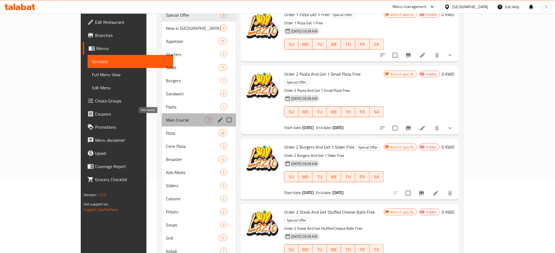
click at [166, 123] on span "Main Course" at bounding box center [185, 120] width 39 height 7
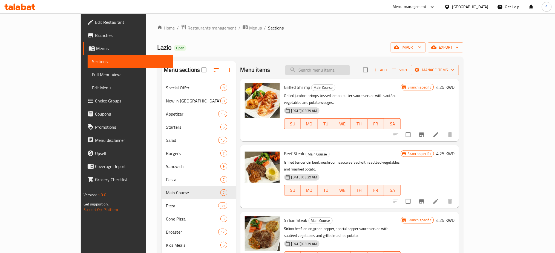
click at [347, 68] on input "search" at bounding box center [317, 70] width 65 height 10
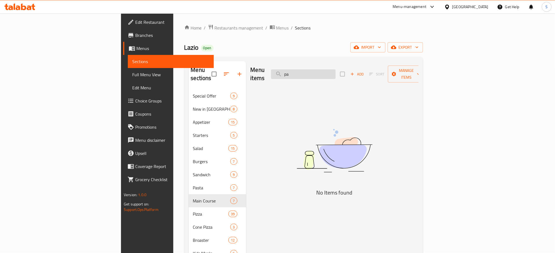
type input "p"
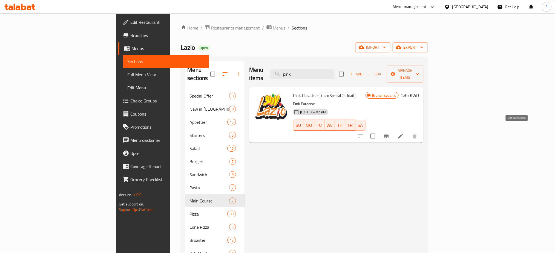
type input "pink"
click at [403, 134] on icon at bounding box center [400, 136] width 5 height 5
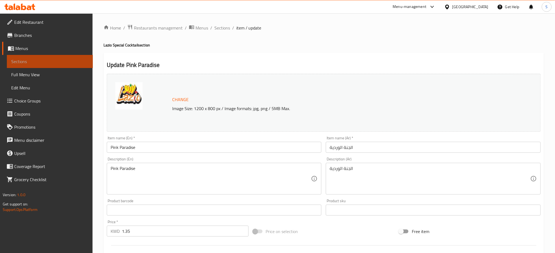
click at [42, 64] on span "Sections" at bounding box center [49, 61] width 77 height 7
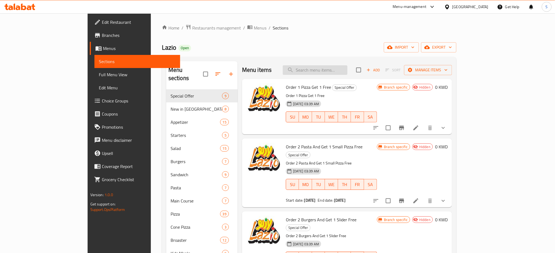
click at [347, 71] on input "search" at bounding box center [315, 70] width 65 height 10
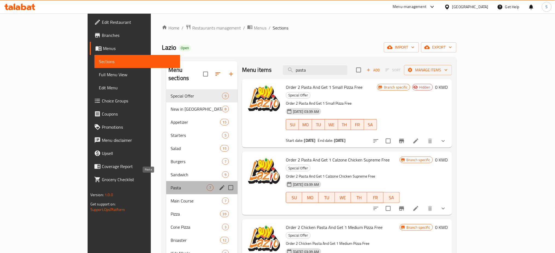
click at [171, 185] on span "Pasta" at bounding box center [189, 188] width 36 height 7
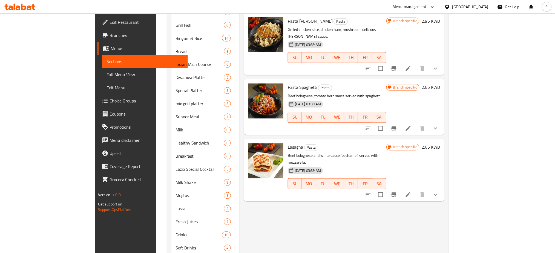
scroll to position [328, 0]
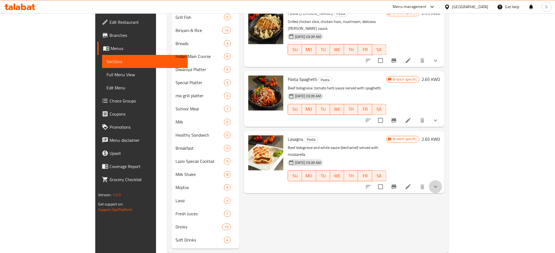
click at [442, 181] on button "show more" at bounding box center [435, 187] width 13 height 13
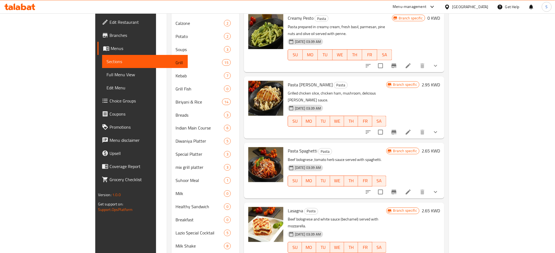
scroll to position [255, 0]
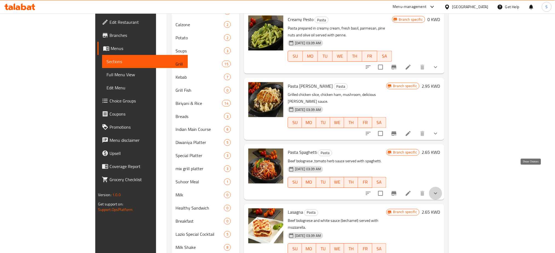
click at [439, 191] on icon "show more" at bounding box center [435, 194] width 7 height 7
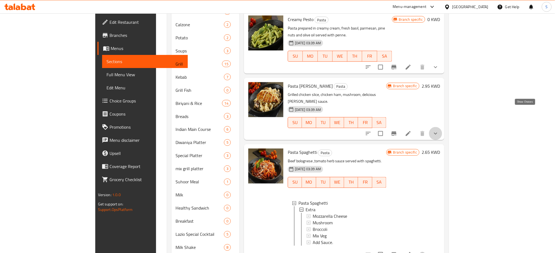
click at [439, 131] on icon "show more" at bounding box center [435, 134] width 7 height 7
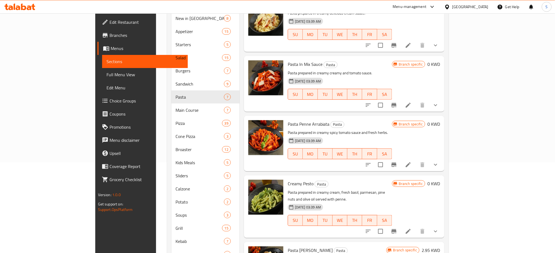
scroll to position [73, 0]
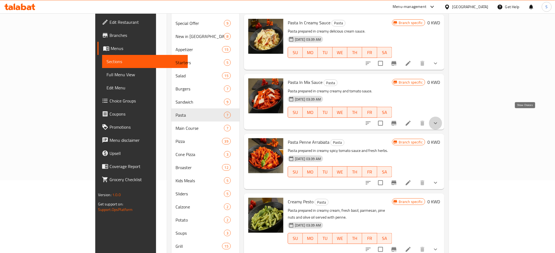
click at [439, 120] on icon "show more" at bounding box center [435, 123] width 7 height 7
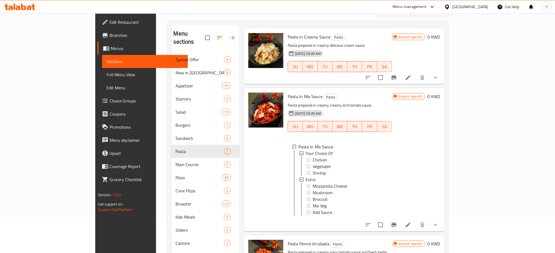
scroll to position [0, 0]
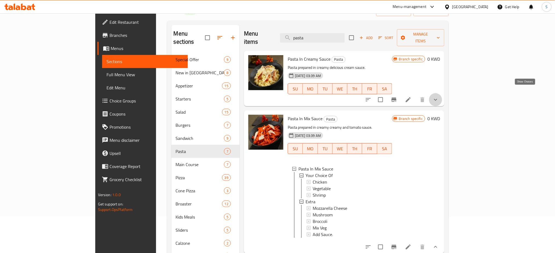
click at [439, 97] on icon "show more" at bounding box center [435, 100] width 7 height 7
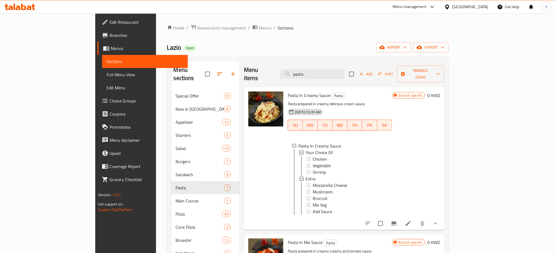
drag, startPoint x: 354, startPoint y: 72, endPoint x: 225, endPoint y: 58, distance: 129.7
paste input "Spicy Beef Burger"
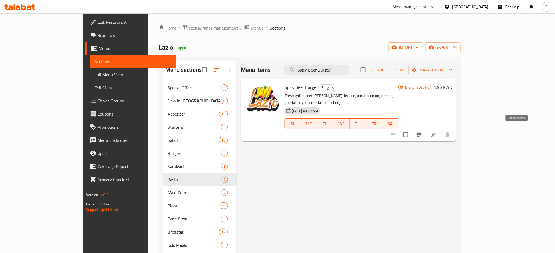
type input "Spicy Beef Burger"
click at [436, 132] on icon at bounding box center [433, 134] width 5 height 5
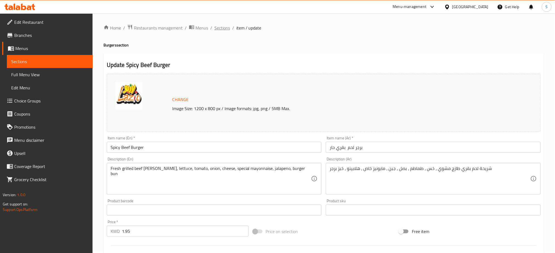
click at [221, 26] on span "Sections" at bounding box center [222, 28] width 16 height 7
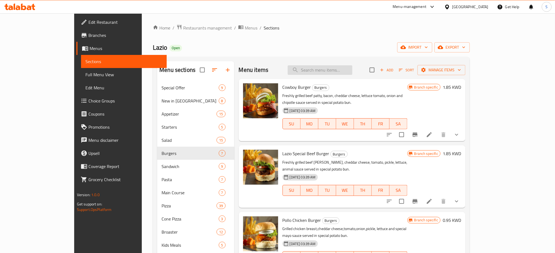
click at [345, 73] on input "search" at bounding box center [320, 70] width 65 height 10
paste input "Beef Mushroom Burger"
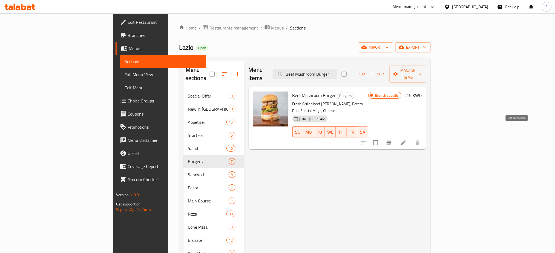
type input "Beef Mushroom Burger"
click at [407, 140] on icon at bounding box center [403, 143] width 7 height 7
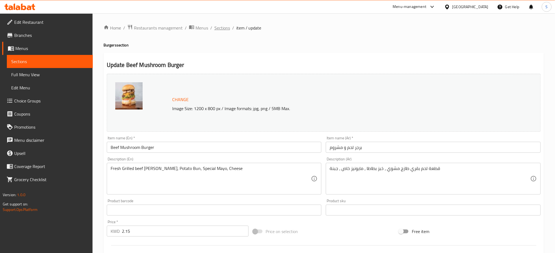
click at [221, 28] on span "Sections" at bounding box center [222, 28] width 16 height 7
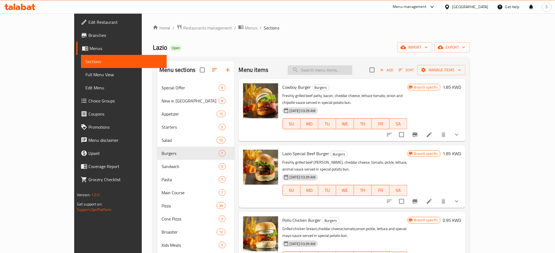
click at [334, 68] on input "search" at bounding box center [320, 70] width 65 height 10
paste input "Spicy Beef Burger"
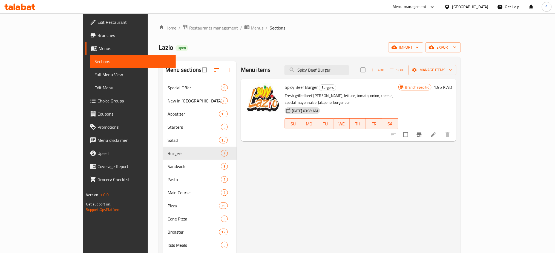
type input "Spicy Beef Burger"
click at [437, 132] on icon at bounding box center [433, 135] width 7 height 7
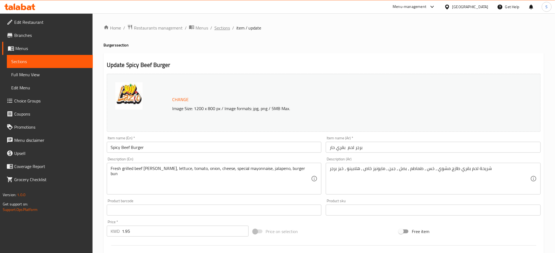
click at [221, 28] on span "Sections" at bounding box center [222, 28] width 16 height 7
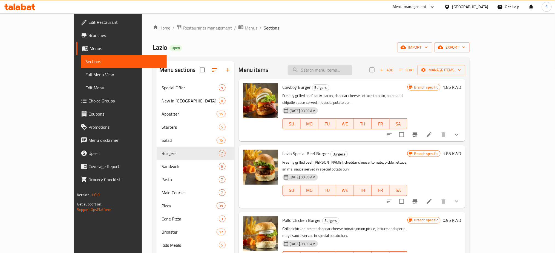
click at [343, 69] on input "search" at bounding box center [320, 70] width 65 height 10
paste input "Spicy Beef Burger"
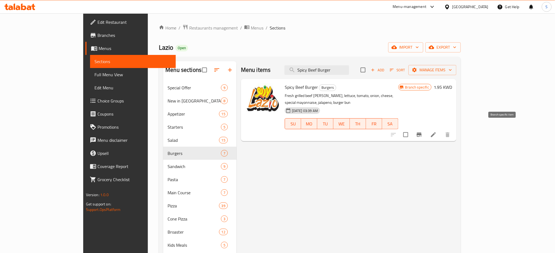
type input "Spicy Beef Burger"
click at [426, 132] on button "Branch-specific-item" at bounding box center [419, 134] width 13 height 13
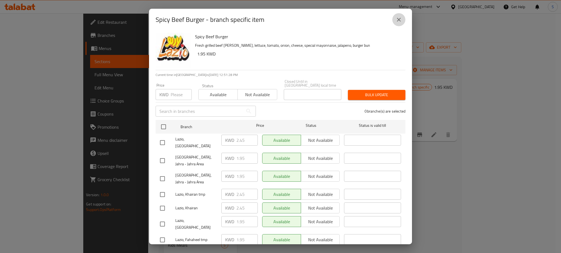
click at [400, 26] on button "close" at bounding box center [398, 19] width 13 height 13
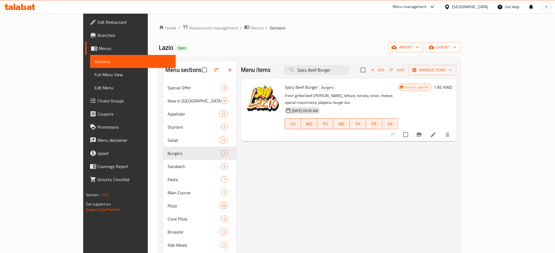
click at [452, 90] on h6 "1.95 KWD" at bounding box center [443, 87] width 18 height 8
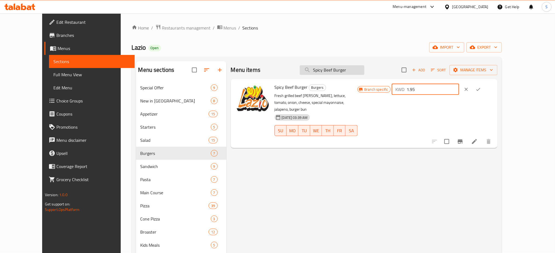
drag, startPoint x: 474, startPoint y: 88, endPoint x: 348, endPoint y: 72, distance: 127.0
type input "2.4"
click at [481, 90] on icon "ok" at bounding box center [477, 89] width 5 height 5
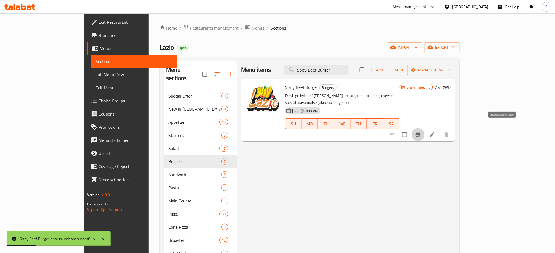
click at [421, 132] on icon "Branch-specific-item" at bounding box center [418, 135] width 7 height 7
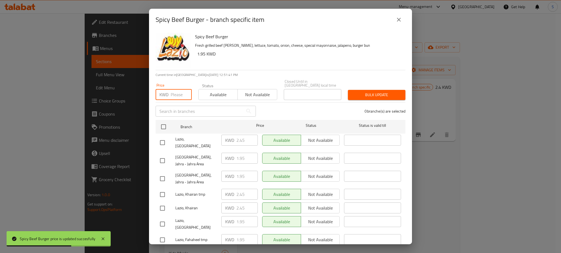
click at [171, 92] on input "number" at bounding box center [181, 94] width 21 height 11
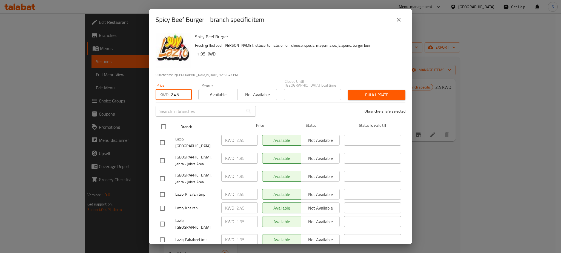
type input "2.45"
click at [163, 125] on input "checkbox" at bounding box center [163, 126] width 11 height 11
checkbox input "true"
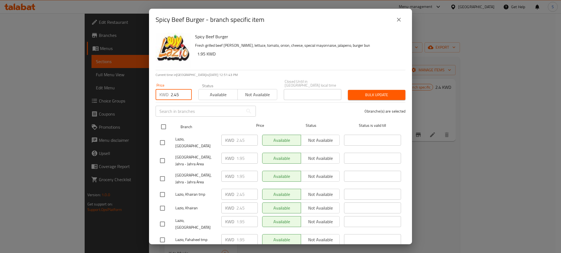
checkbox input "true"
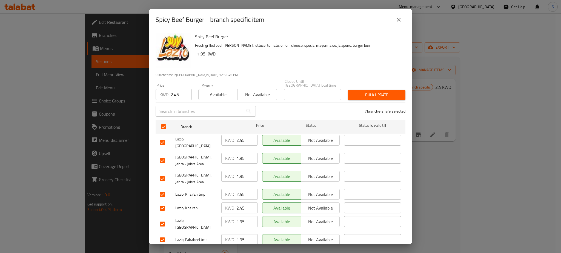
click at [224, 94] on span "Available" at bounding box center [218, 95] width 35 height 8
click at [384, 93] on span "Bulk update" at bounding box center [376, 95] width 49 height 7
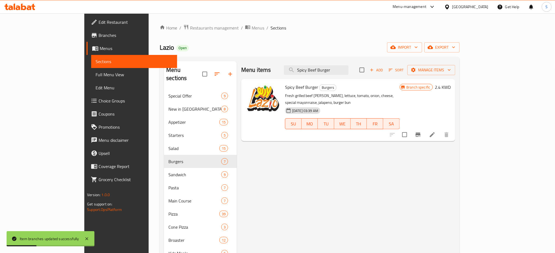
drag, startPoint x: 371, startPoint y: 70, endPoint x: 204, endPoint y: 62, distance: 167.1
paste input "Beef Mushroom"
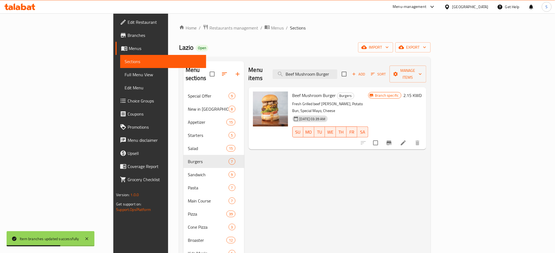
type input "Beef Mushroom Burger"
click at [422, 92] on h6 "2.15 KWD" at bounding box center [413, 96] width 18 height 8
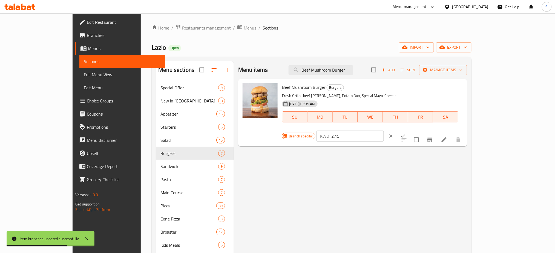
click at [384, 131] on input "2.15" at bounding box center [358, 136] width 53 height 11
type input "2.3"
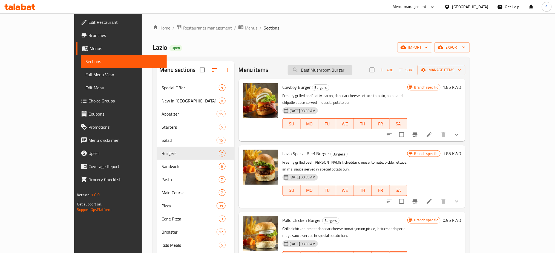
click at [352, 68] on input "Beef Mushroom Burger" at bounding box center [320, 70] width 65 height 10
drag, startPoint x: 374, startPoint y: 70, endPoint x: 314, endPoint y: 68, distance: 60.5
click at [314, 68] on div "Menu items Beef Mushroom Burger Add Sort Manage items" at bounding box center [352, 70] width 227 height 18
paste input "Beef Mushroom Burger"
type input "Beef Mushroom Burger"
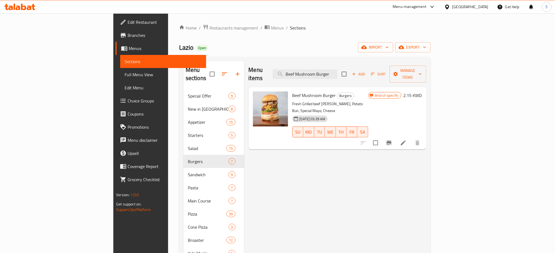
click at [422, 92] on h6 "2.15 KWD" at bounding box center [413, 96] width 18 height 8
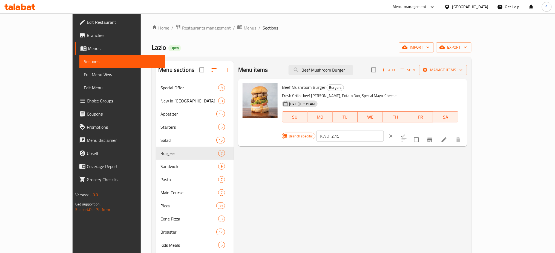
click at [384, 131] on input "2.15" at bounding box center [358, 136] width 53 height 11
type input "2.35"
click at [406, 134] on icon "ok" at bounding box center [402, 136] width 5 height 5
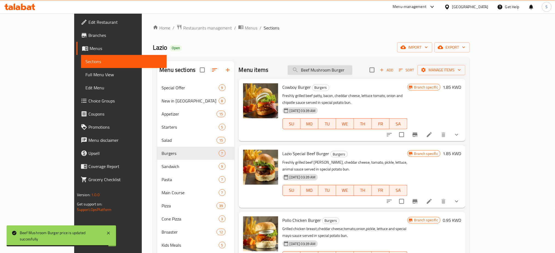
click at [352, 70] on input "Beef Mushroom Burger" at bounding box center [320, 70] width 65 height 10
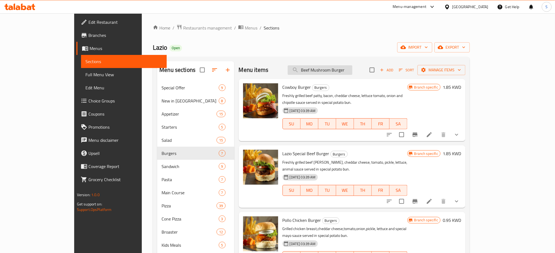
drag, startPoint x: 374, startPoint y: 70, endPoint x: 316, endPoint y: 68, distance: 58.1
click at [316, 68] on input "Beef Mushroom Burger" at bounding box center [320, 70] width 65 height 10
drag, startPoint x: 425, startPoint y: 80, endPoint x: 328, endPoint y: 77, distance: 96.9
click at [417, 82] on div "Cowboy Burger Burgers Freshly grilled beef patty, bacon, cheddar cheese, lettuc…" at bounding box center [352, 110] width 227 height 62
click at [337, 72] on input "Beef Mushroom Burger" at bounding box center [320, 70] width 65 height 10
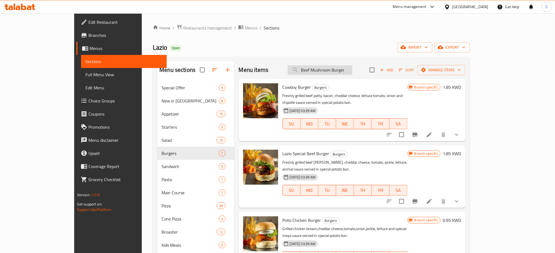
click at [337, 72] on input "Beef Mushroom Burger" at bounding box center [320, 70] width 65 height 10
drag, startPoint x: 327, startPoint y: 70, endPoint x: 419, endPoint y: 63, distance: 92.7
click at [419, 63] on div "Menu items Beef Mushroom Burger Add Sort Manage items" at bounding box center [352, 70] width 227 height 18
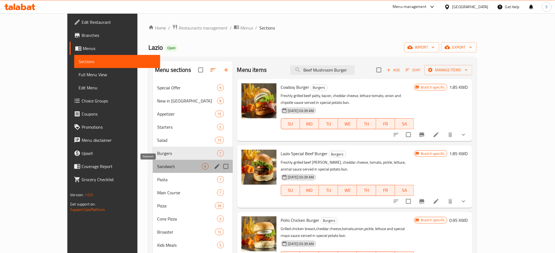
click at [157, 170] on span "Sandwich" at bounding box center [179, 166] width 45 height 7
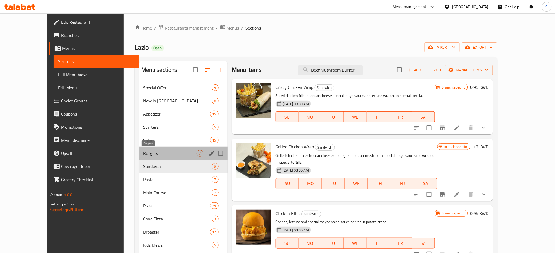
click at [143, 153] on span "Burgers" at bounding box center [169, 153] width 53 height 7
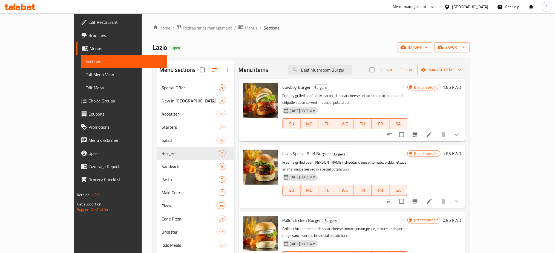
drag, startPoint x: 373, startPoint y: 66, endPoint x: 371, endPoint y: 64, distance: 2.9
click at [371, 64] on div "Menu items Beef Mushroom Burger Add Sort Manage items" at bounding box center [352, 70] width 227 height 18
drag, startPoint x: 374, startPoint y: 71, endPoint x: 286, endPoint y: 73, distance: 87.3
click at [286, 73] on div "Menu items Beef Mushroom Burger Add Sort Manage items" at bounding box center [352, 70] width 227 height 18
paste input "Beef Mushroom Burger"
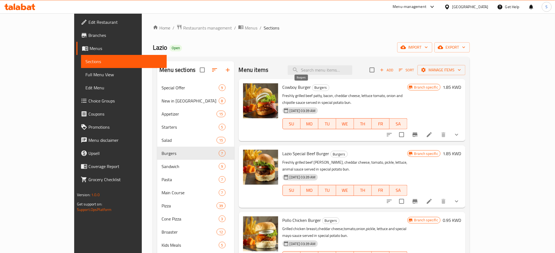
type input "Beef Mushroom Burger"
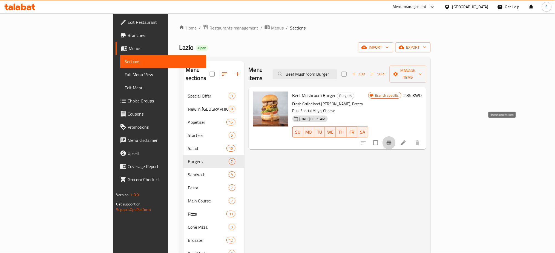
click at [392, 140] on icon "Branch-specific-item" at bounding box center [389, 143] width 7 height 7
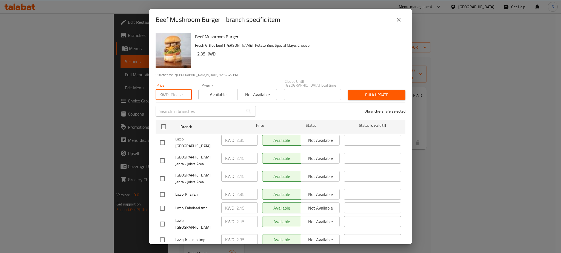
click at [174, 93] on input "number" at bounding box center [181, 94] width 21 height 11
type input "2.35"
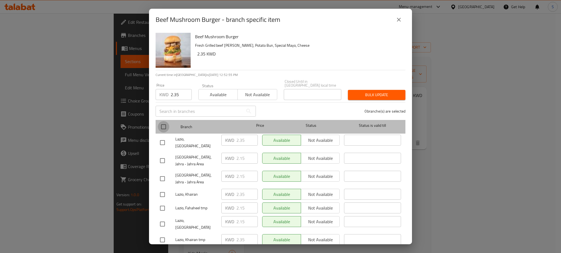
click at [164, 125] on input "checkbox" at bounding box center [163, 126] width 11 height 11
checkbox input "true"
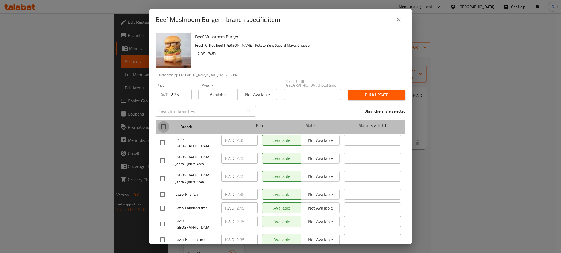
checkbox input "true"
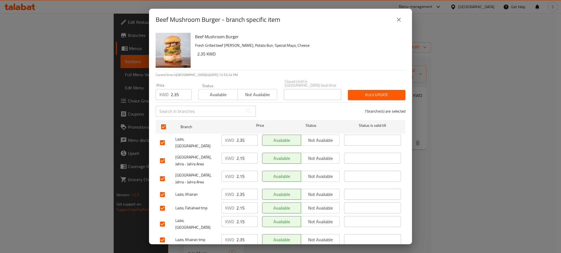
click at [397, 22] on icon "close" at bounding box center [399, 20] width 4 height 4
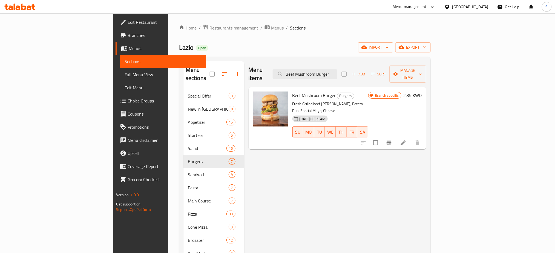
click at [422, 92] on h6 "2.35 KWD" at bounding box center [413, 96] width 18 height 8
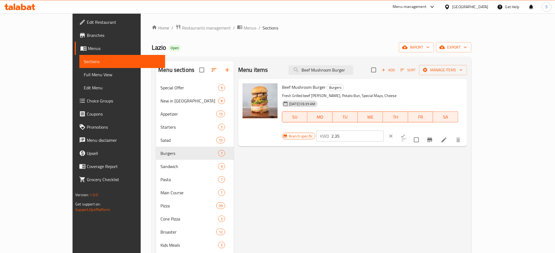
click at [384, 131] on input "2.35" at bounding box center [358, 136] width 53 height 11
type input "2.15"
click at [409, 130] on button "ok" at bounding box center [403, 136] width 12 height 12
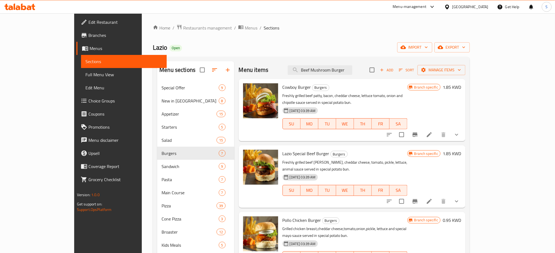
drag, startPoint x: 329, startPoint y: 71, endPoint x: 422, endPoint y: 64, distance: 93.3
click at [422, 64] on div "Menu items Beef Mushroom Burger Add Sort Manage items" at bounding box center [352, 70] width 227 height 18
paste input "Spicy Beef"
type input "Spicy Beef Burger"
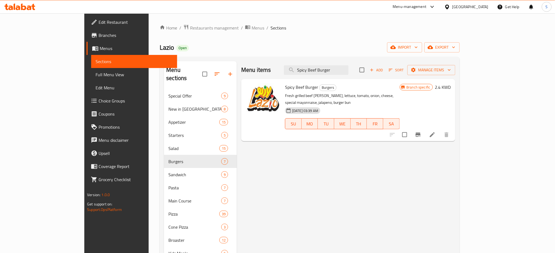
click at [451, 87] on div "Branch specific 2.4 KWD" at bounding box center [425, 87] width 51 height 8
click at [451, 87] on h6 "2.4 KWD" at bounding box center [443, 87] width 16 height 8
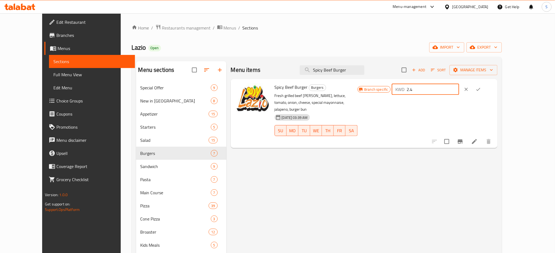
drag, startPoint x: 480, startPoint y: 92, endPoint x: 418, endPoint y: 85, distance: 62.8
click at [418, 85] on div "Branch specific KWD 2.4 ​" at bounding box center [426, 89] width 136 height 12
type input "1.95"
click at [481, 92] on icon "ok" at bounding box center [477, 89] width 5 height 5
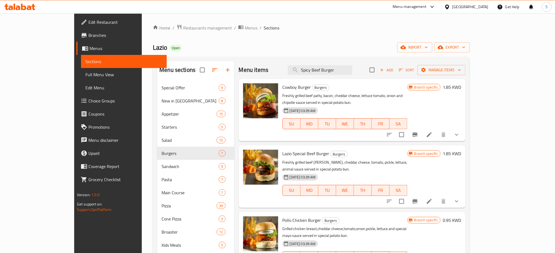
paste input "search"
type input "Spicy Beef"
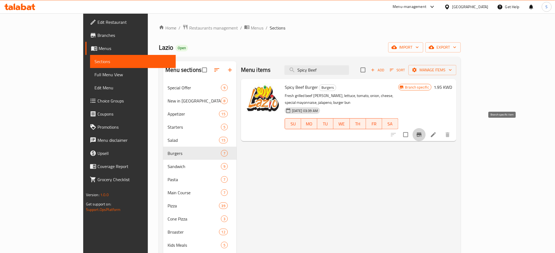
click at [422, 132] on icon "Branch-specific-item" at bounding box center [419, 135] width 7 height 7
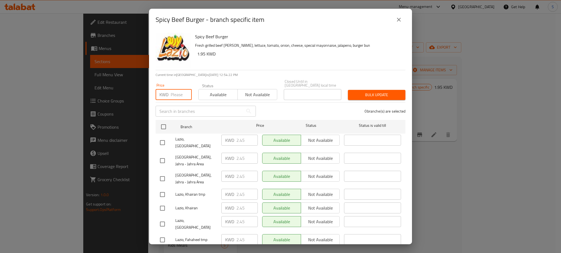
click at [173, 94] on input "number" at bounding box center [181, 94] width 21 height 11
type input "1.95"
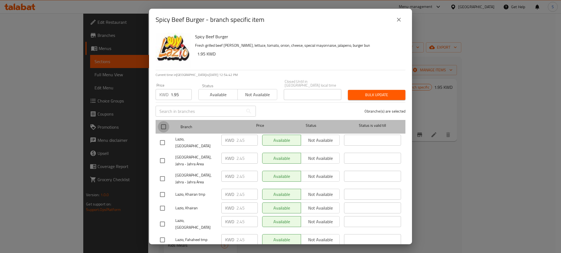
click at [163, 126] on input "checkbox" at bounding box center [163, 126] width 11 height 11
checkbox input "true"
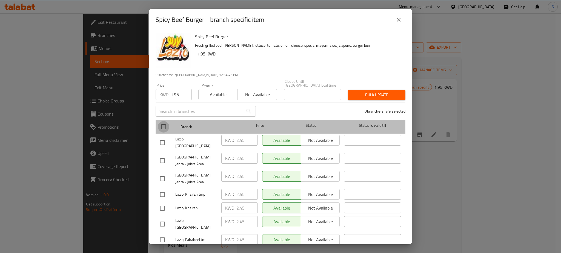
checkbox input "true"
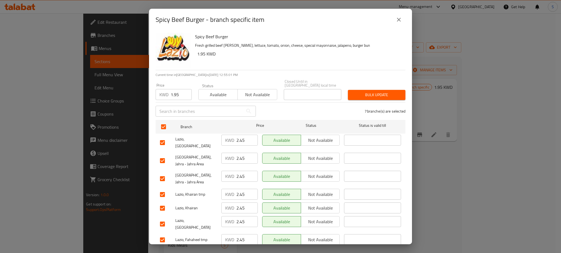
click at [315, 251] on span "Save" at bounding box center [280, 254] width 241 height 7
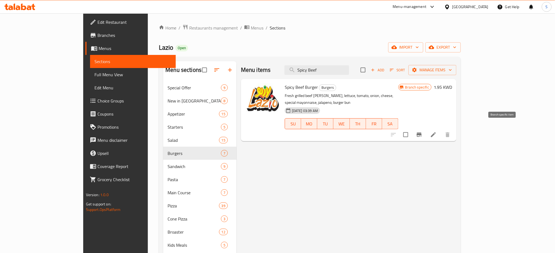
click at [422, 133] on icon "Branch-specific-item" at bounding box center [419, 135] width 5 height 4
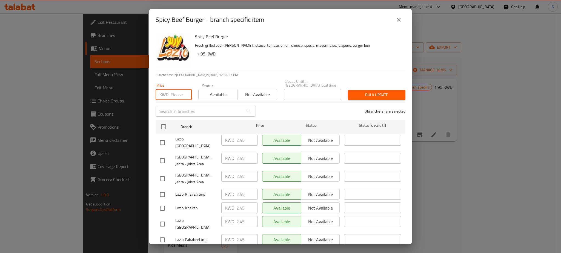
click at [173, 92] on input "number" at bounding box center [181, 94] width 21 height 11
type input "1.95"
click at [399, 23] on icon "close" at bounding box center [398, 19] width 7 height 7
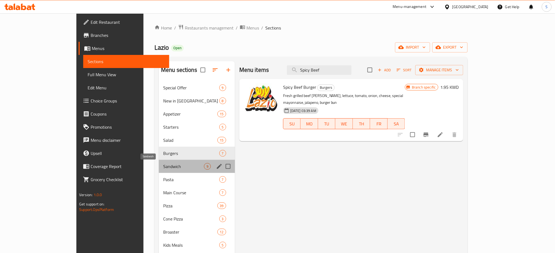
click at [163, 166] on span "Sandwich" at bounding box center [183, 166] width 41 height 7
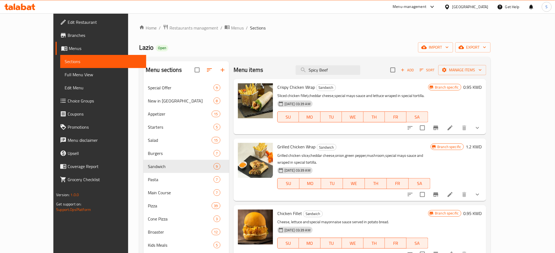
drag, startPoint x: 354, startPoint y: 72, endPoint x: 243, endPoint y: 57, distance: 111.9
paste input "Cowboy Burger"
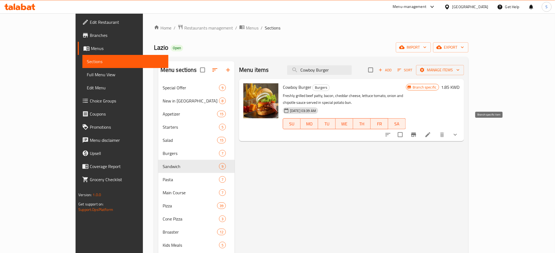
type input "Cowboy Burger"
click at [416, 133] on icon "Branch-specific-item" at bounding box center [413, 135] width 5 height 4
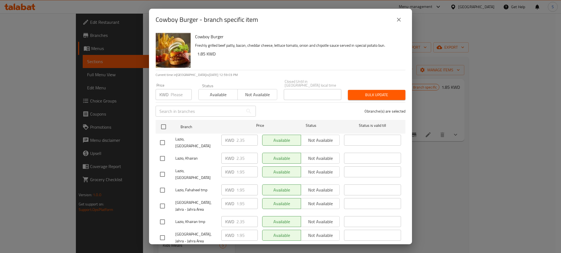
click at [492, 217] on div "Cowboy Burger - branch specific item Cowboy Burger Freshly grilled beef patty, …" at bounding box center [280, 126] width 561 height 253
click at [400, 23] on icon "close" at bounding box center [398, 19] width 7 height 7
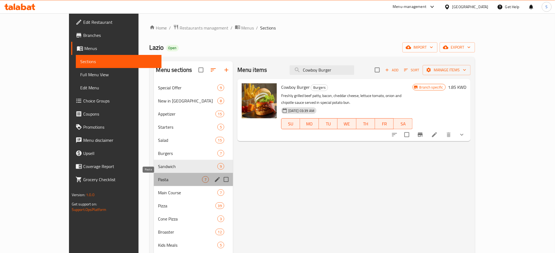
click at [158, 178] on span "Pasta" at bounding box center [180, 180] width 44 height 7
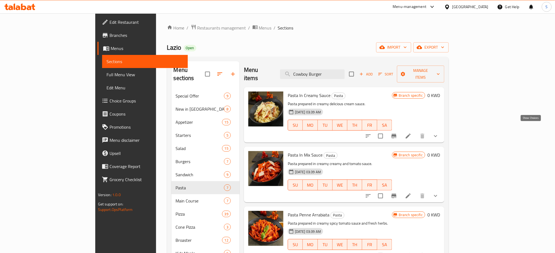
click at [439, 133] on icon "show more" at bounding box center [435, 136] width 7 height 7
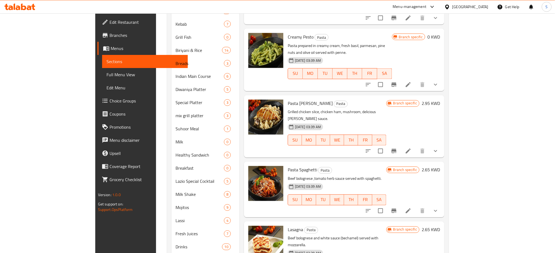
scroll to position [331, 0]
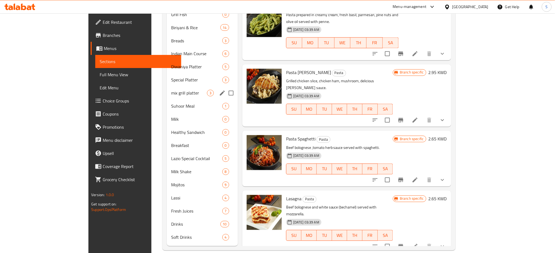
click at [167, 87] on div "mix grill platter 3" at bounding box center [202, 93] width 71 height 13
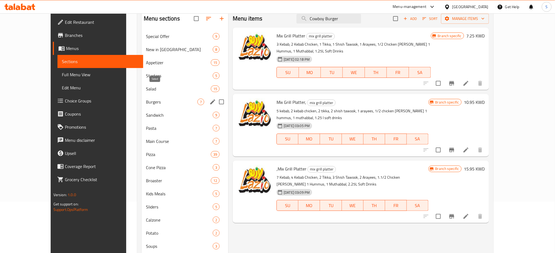
scroll to position [73, 0]
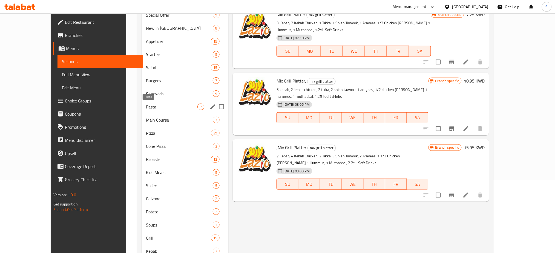
click at [146, 104] on span "Pasta" at bounding box center [171, 107] width 51 height 7
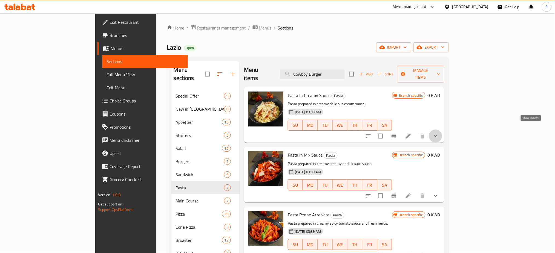
click at [439, 133] on icon "show more" at bounding box center [435, 136] width 7 height 7
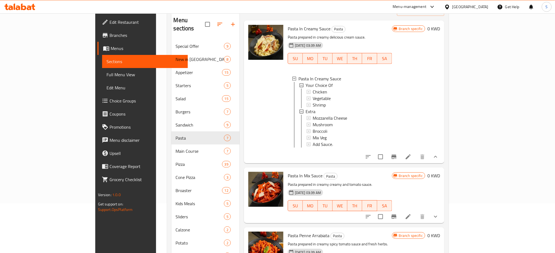
scroll to position [109, 0]
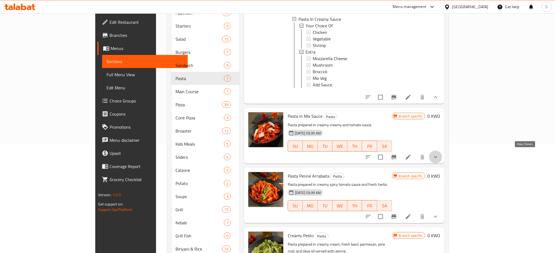
click at [437, 156] on icon "show more" at bounding box center [435, 157] width 3 height 2
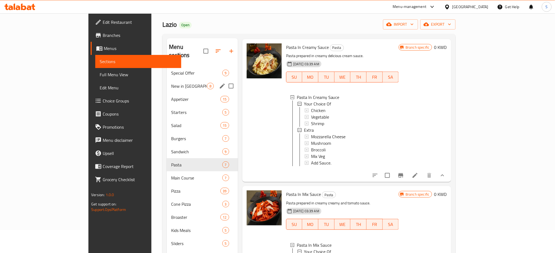
scroll to position [0, 0]
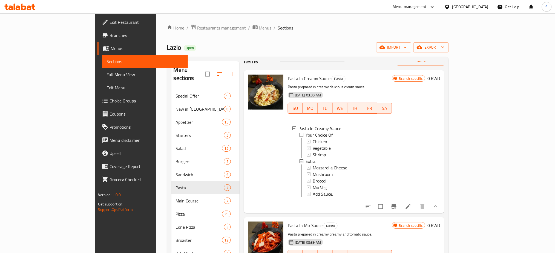
click at [197, 30] on span "Restaurants management" at bounding box center [221, 28] width 49 height 7
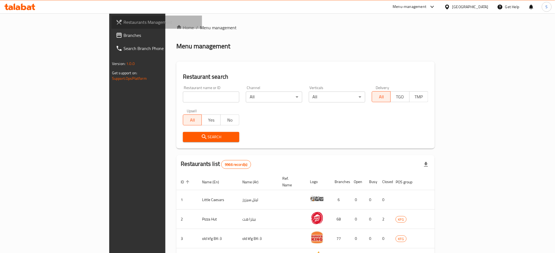
click at [123, 21] on span "Restaurants Management" at bounding box center [160, 22] width 74 height 7
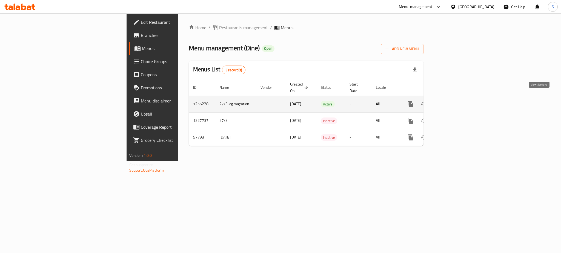
click at [452, 102] on icon "enhanced table" at bounding box center [449, 104] width 5 height 5
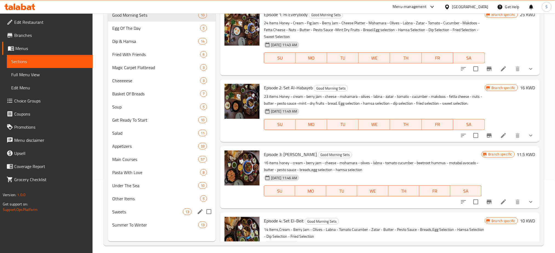
scroll to position [36, 0]
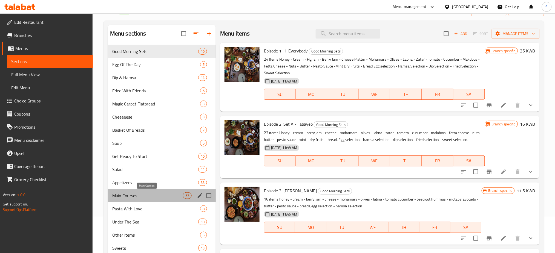
click at [170, 197] on span "Main Courses" at bounding box center [147, 196] width 71 height 7
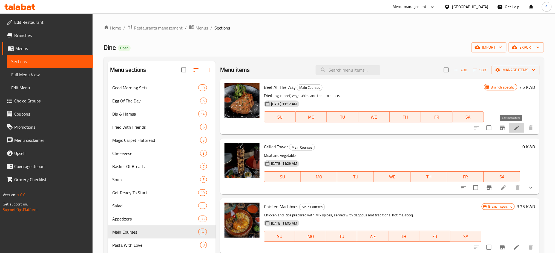
click at [513, 131] on icon at bounding box center [516, 128] width 7 height 7
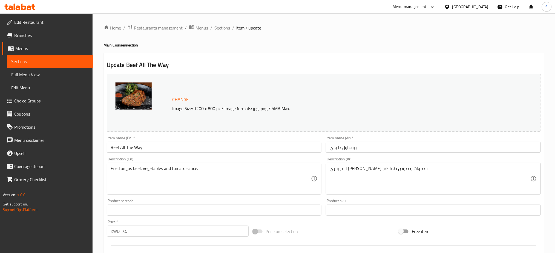
click at [225, 28] on span "Sections" at bounding box center [222, 28] width 16 height 7
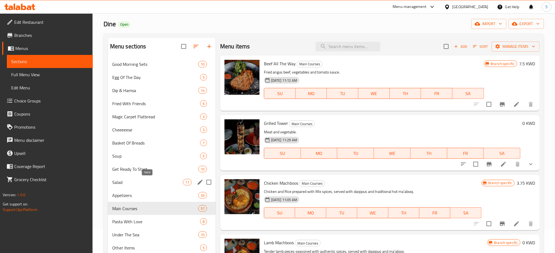
scroll to position [36, 0]
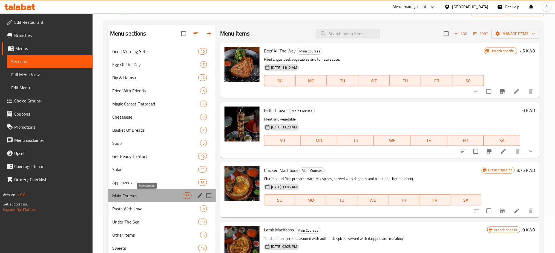
click at [159, 195] on span "Main Courses" at bounding box center [147, 196] width 71 height 7
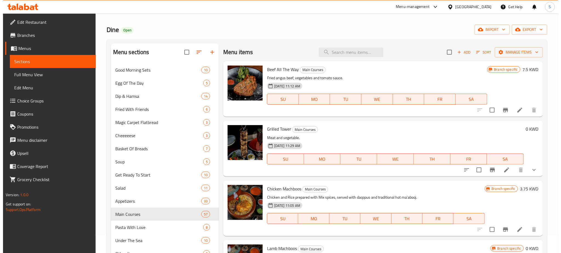
scroll to position [0, 0]
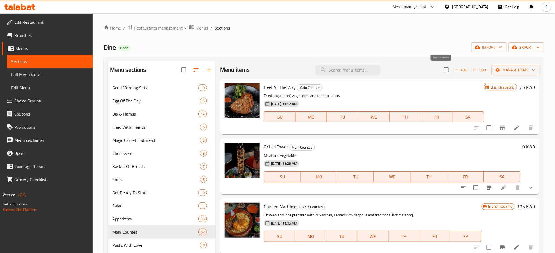
click at [440, 70] on input "checkbox" at bounding box center [445, 69] width 11 height 11
checkbox input "true"
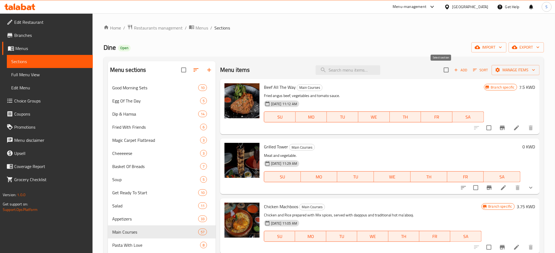
checkbox input "true"
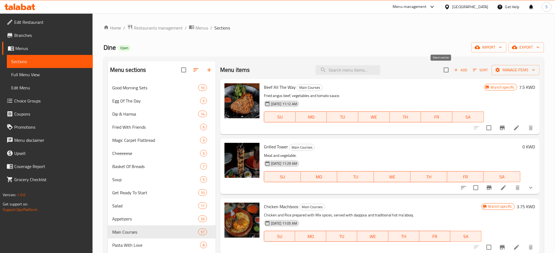
checkbox input "true"
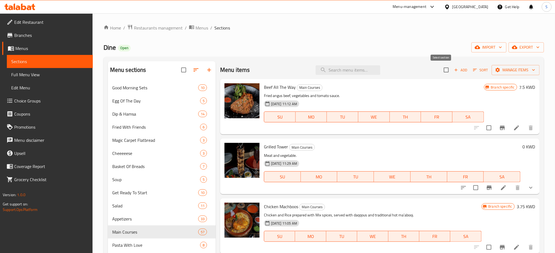
checkbox input "true"
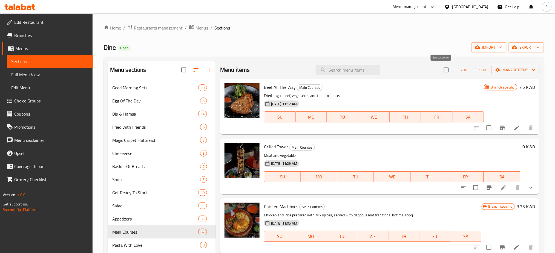
checkbox input "true"
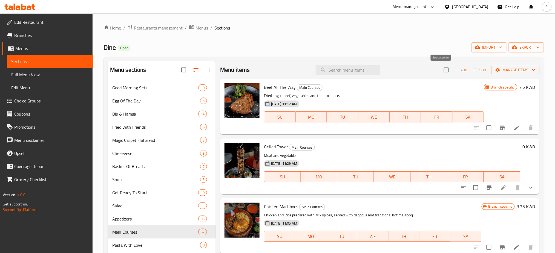
checkbox input "true"
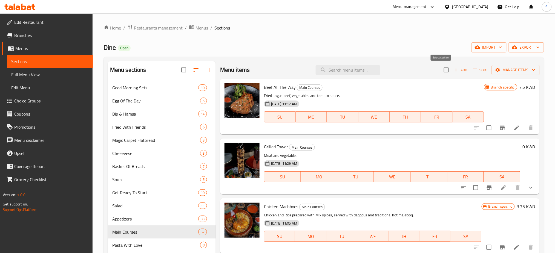
checkbox input "true"
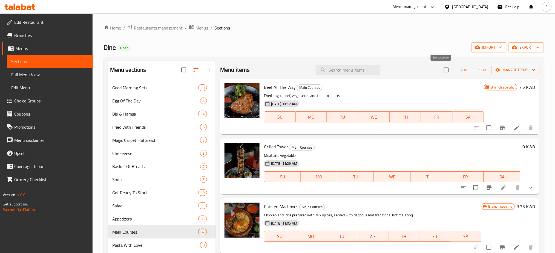
checkbox input "true"
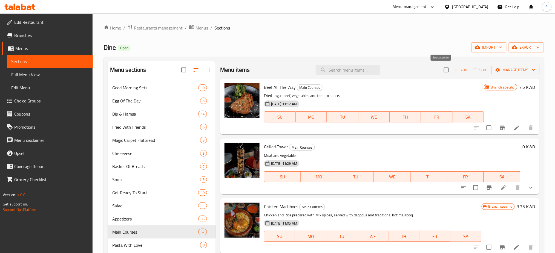
checkbox input "true"
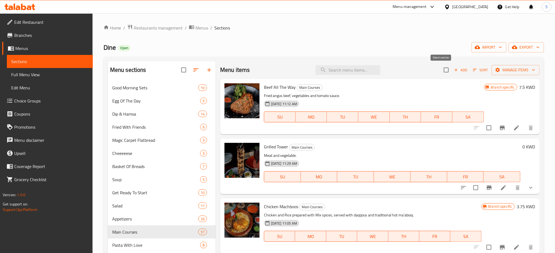
checkbox input "true"
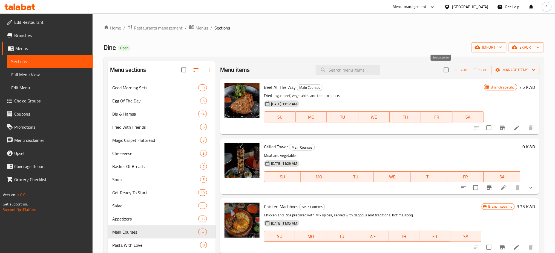
checkbox input "true"
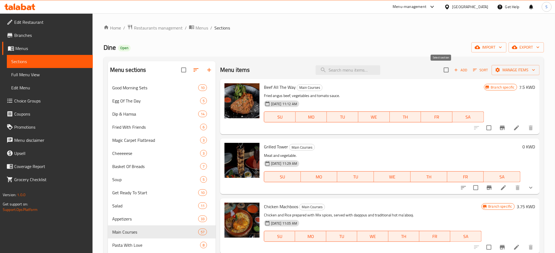
checkbox input "true"
click at [531, 71] on icon "button" at bounding box center [533, 69] width 5 height 5
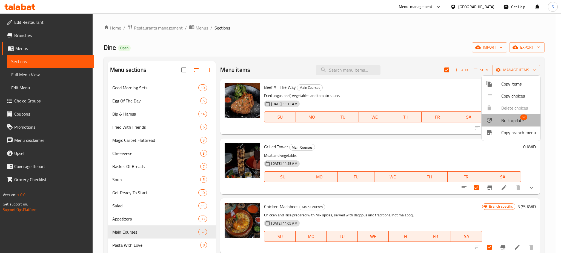
click at [517, 120] on span "Bulk update" at bounding box center [512, 120] width 22 height 7
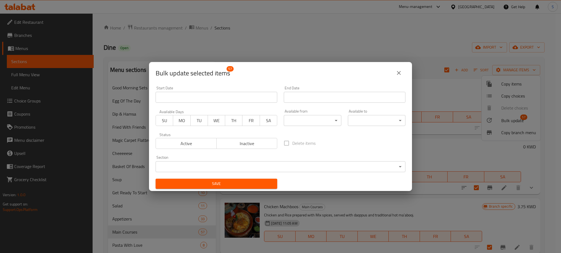
click at [332, 122] on body "​ Menu-management [GEOGRAPHIC_DATA] Get Help S Edit Restaurant Branches Menus S…" at bounding box center [280, 133] width 561 height 240
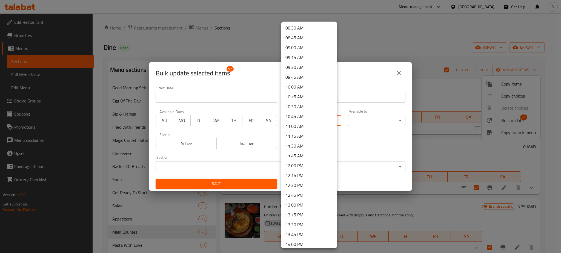
scroll to position [339, 0]
click at [306, 161] on li "12:00 PM" at bounding box center [309, 163] width 56 height 10
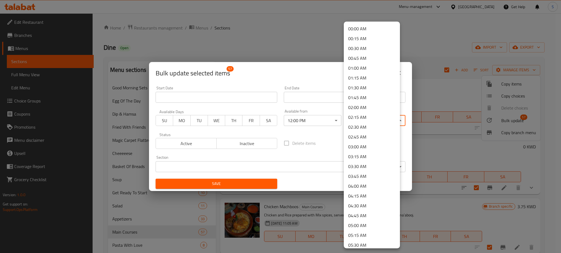
click at [395, 120] on body "​ Menu-management [GEOGRAPHIC_DATA] Get Help S Edit Restaurant Branches Menus S…" at bounding box center [280, 133] width 561 height 240
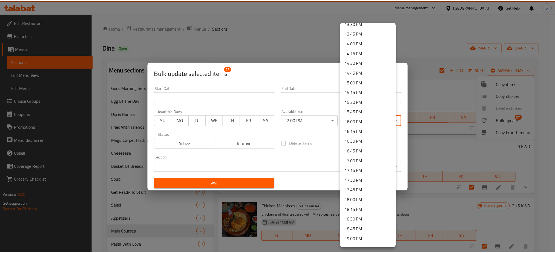
scroll to position [733, 0]
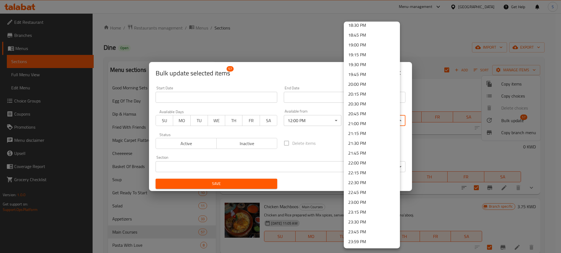
click at [365, 203] on li "23:00 PM" at bounding box center [372, 203] width 56 height 10
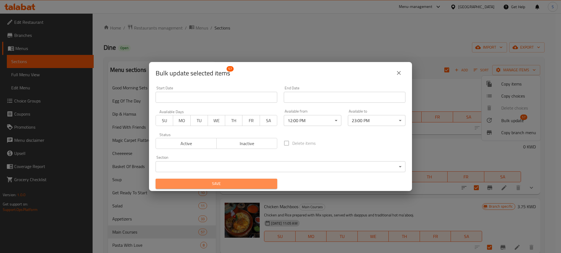
click at [260, 185] on span "Save" at bounding box center [216, 184] width 113 height 7
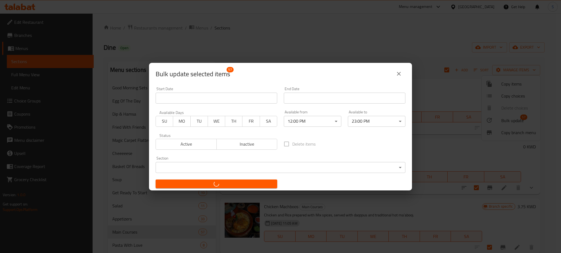
checkbox input "false"
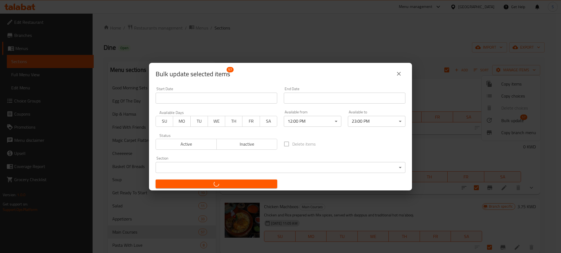
checkbox input "false"
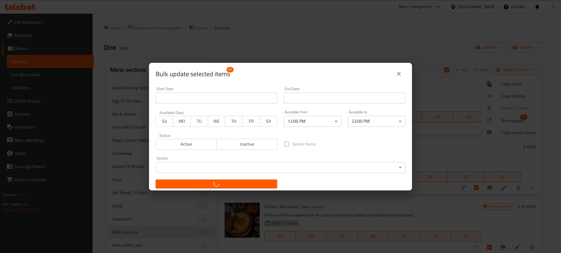
checkbox input "false"
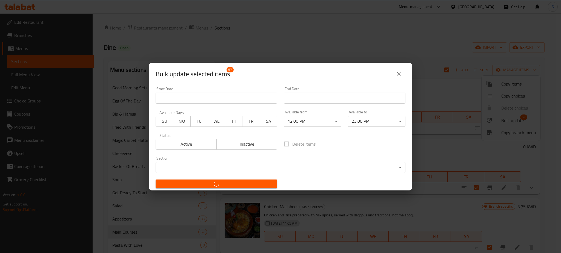
checkbox input "false"
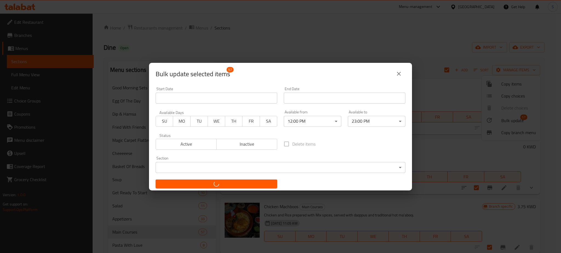
checkbox input "false"
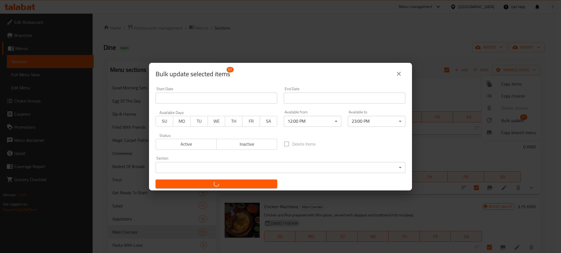
checkbox input "false"
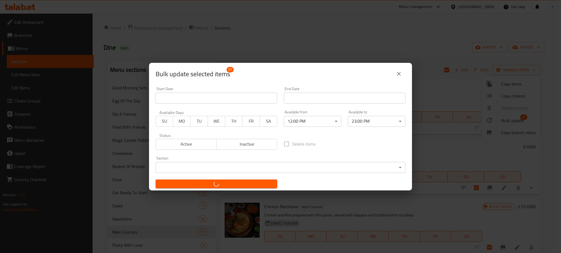
checkbox input "false"
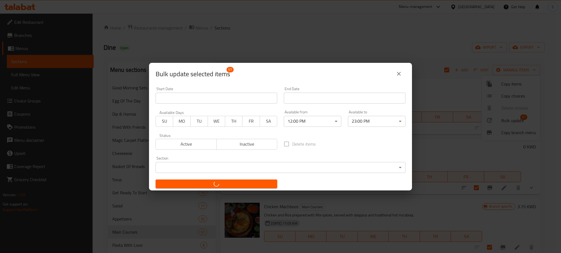
checkbox input "false"
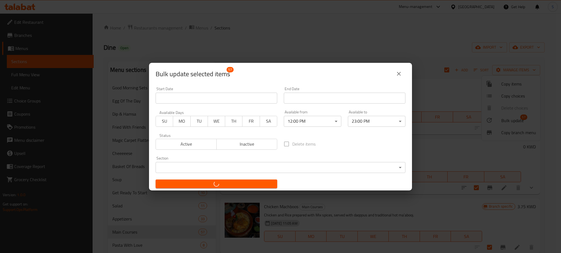
checkbox input "false"
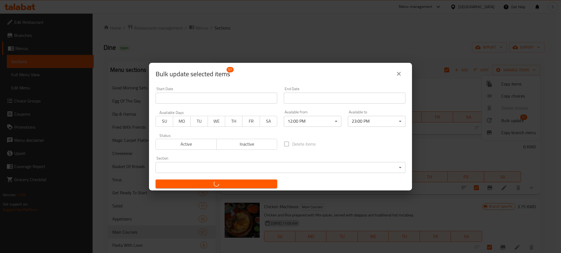
checkbox input "false"
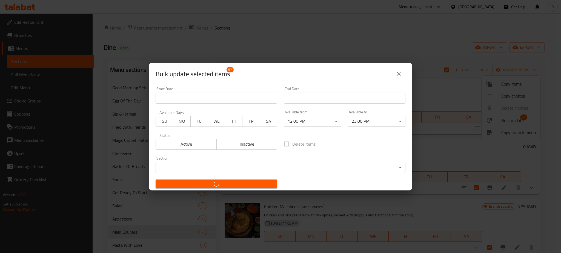
checkbox input "false"
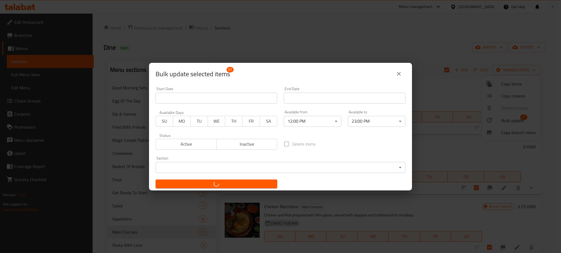
checkbox input "false"
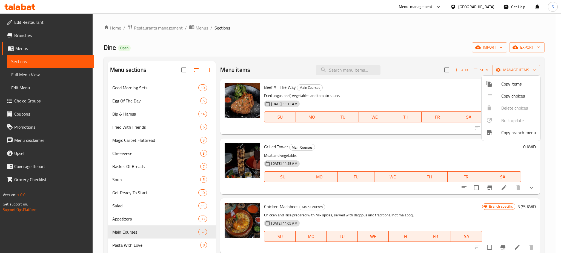
click at [317, 24] on div at bounding box center [280, 126] width 561 height 253
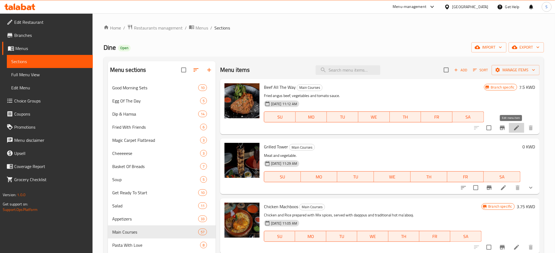
click at [513, 130] on icon at bounding box center [516, 128] width 7 height 7
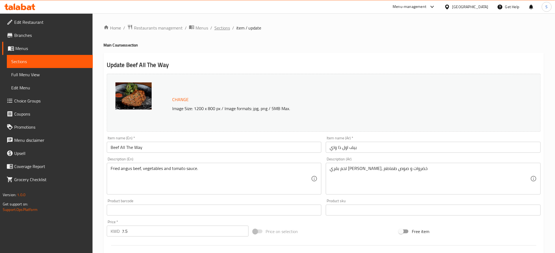
click at [227, 29] on span "Sections" at bounding box center [222, 28] width 16 height 7
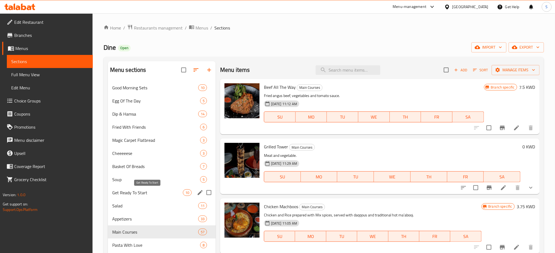
click at [169, 195] on span "Get Ready To Start" at bounding box center [147, 193] width 71 height 7
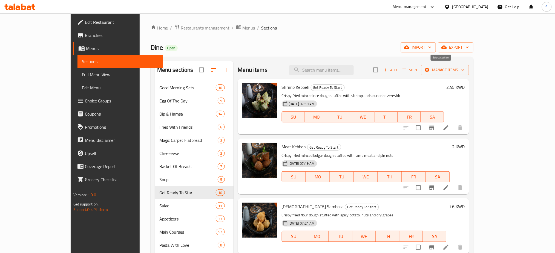
click at [381, 70] on input "checkbox" at bounding box center [375, 69] width 11 height 11
checkbox input "true"
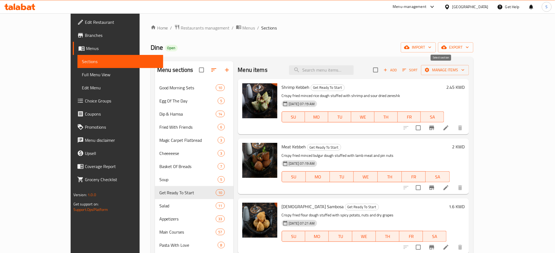
checkbox input "true"
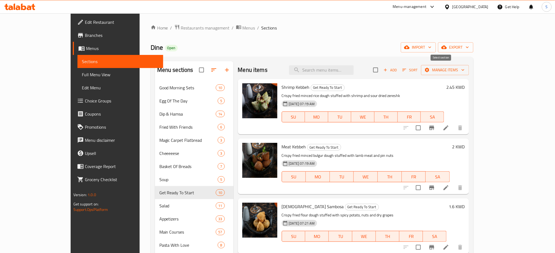
checkbox input "true"
click at [466, 71] on icon "button" at bounding box center [462, 69] width 5 height 5
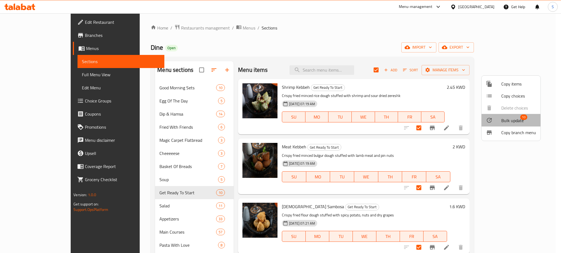
click at [510, 120] on span "Bulk update" at bounding box center [512, 120] width 22 height 7
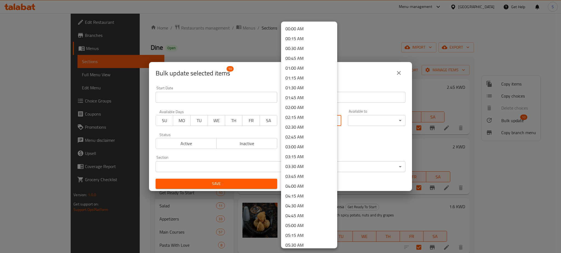
click at [333, 122] on body "​ Menu-management [GEOGRAPHIC_DATA] Get Help S Edit Restaurant Branches Menus S…" at bounding box center [280, 133] width 561 height 240
click at [309, 113] on li "12:00 PM" at bounding box center [309, 116] width 56 height 10
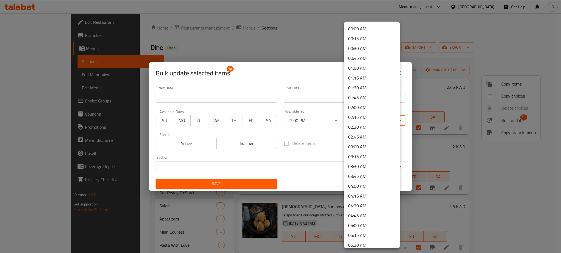
click at [392, 120] on body "​ Menu-management [GEOGRAPHIC_DATA] Get Help S Edit Restaurant Branches Menus S…" at bounding box center [280, 133] width 561 height 240
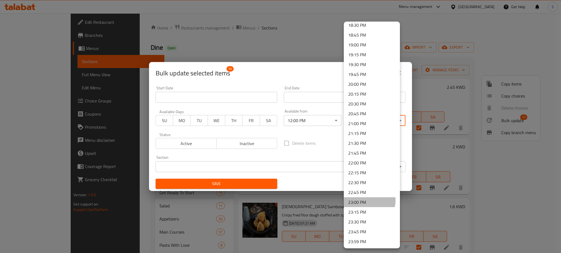
click at [367, 201] on li "23:00 PM" at bounding box center [372, 203] width 56 height 10
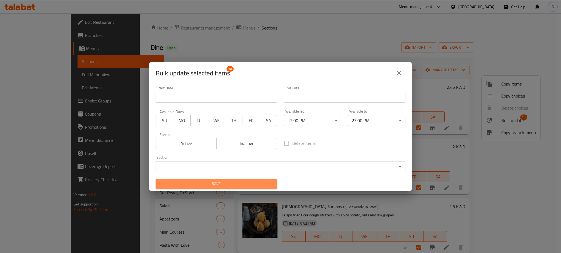
click at [261, 185] on span "Save" at bounding box center [216, 184] width 113 height 7
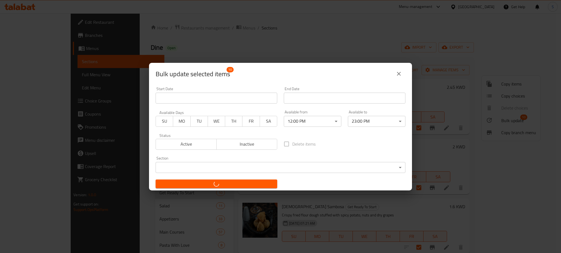
checkbox input "false"
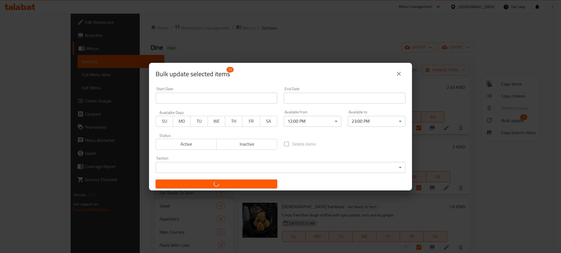
checkbox input "false"
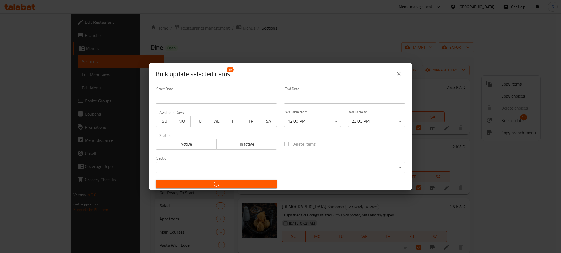
checkbox input "false"
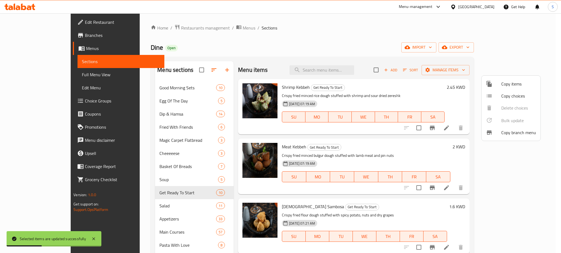
click at [137, 209] on div at bounding box center [280, 126] width 561 height 253
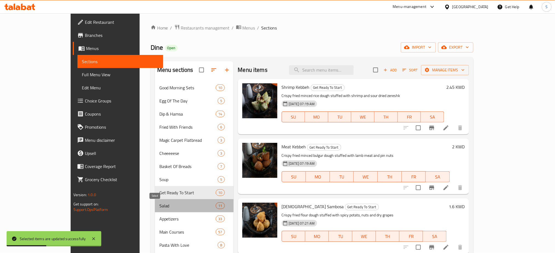
click at [159, 208] on span "Salad" at bounding box center [187, 206] width 57 height 7
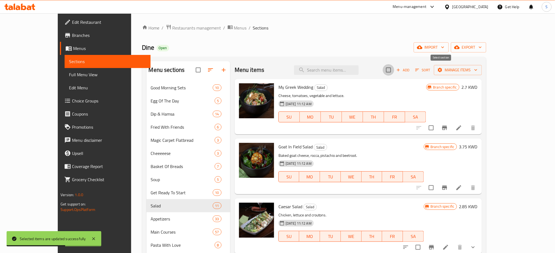
click at [394, 70] on input "checkbox" at bounding box center [388, 69] width 11 height 11
checkbox input "true"
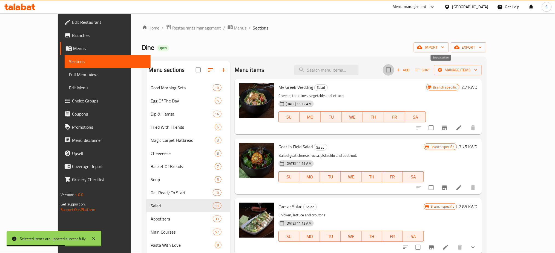
checkbox input "true"
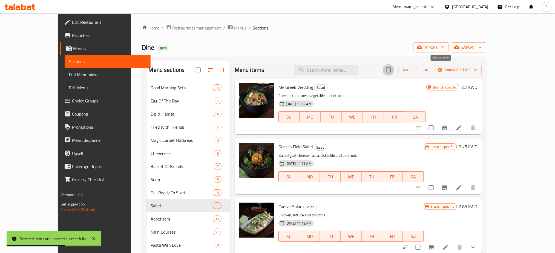
checkbox input "true"
click at [479, 70] on icon "button" at bounding box center [475, 69] width 5 height 5
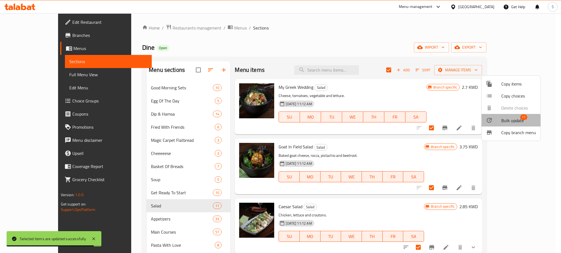
click at [509, 122] on span "Bulk update" at bounding box center [512, 120] width 22 height 7
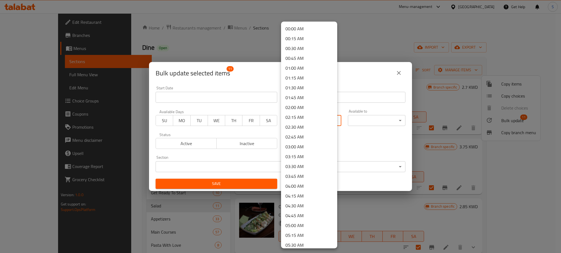
click at [332, 122] on body "​ Menu-management [GEOGRAPHIC_DATA] Get Help S Edit Restaurant Branches Menus S…" at bounding box center [280, 133] width 561 height 240
click at [301, 101] on li "12:00 PM" at bounding box center [309, 103] width 56 height 10
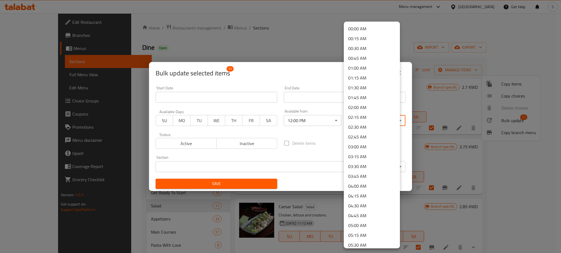
click at [397, 121] on body "​ Menu-management [GEOGRAPHIC_DATA] Get Help S Edit Restaurant Branches Menus S…" at bounding box center [280, 133] width 561 height 240
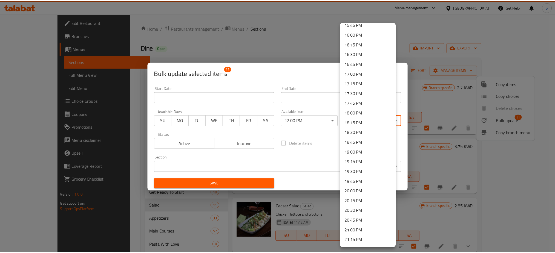
scroll to position [733, 0]
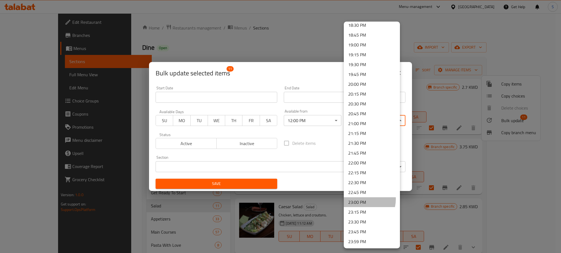
click at [361, 200] on li "23:00 PM" at bounding box center [372, 203] width 56 height 10
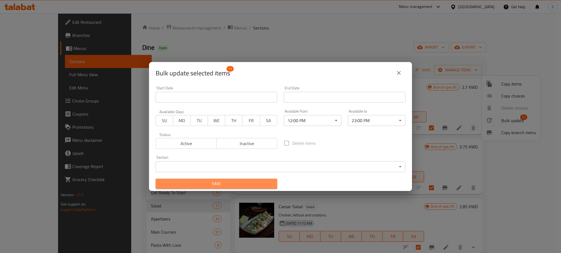
click at [260, 185] on span "Save" at bounding box center [216, 184] width 113 height 7
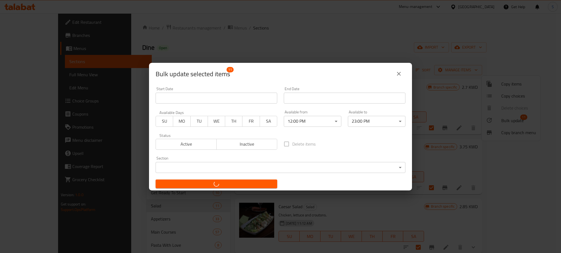
checkbox input "false"
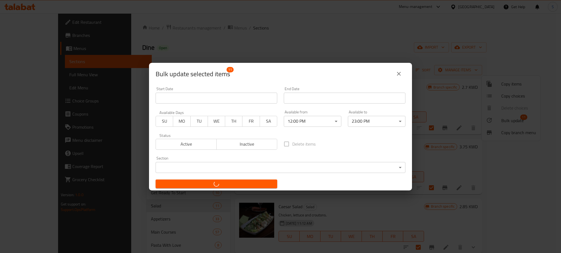
checkbox input "false"
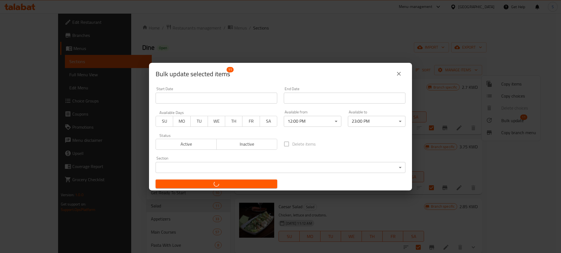
checkbox input "false"
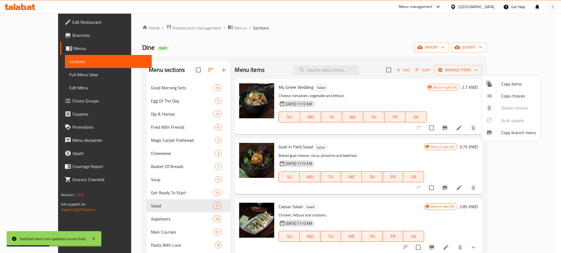
click at [435, 88] on div at bounding box center [280, 126] width 561 height 253
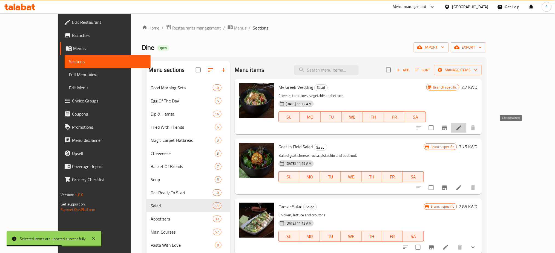
click at [461, 131] on icon at bounding box center [458, 128] width 5 height 5
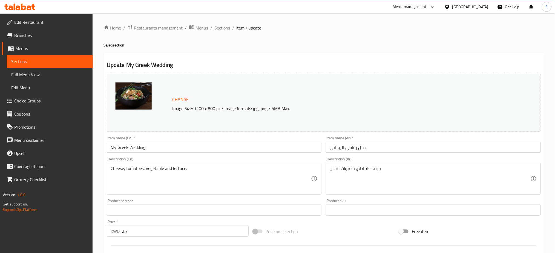
click at [219, 29] on span "Sections" at bounding box center [222, 28] width 16 height 7
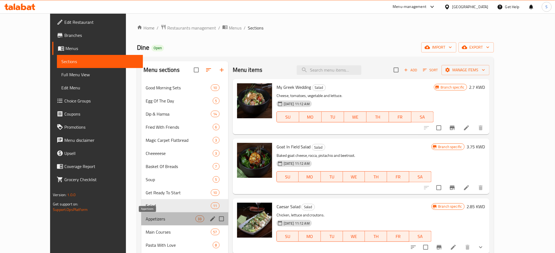
click at [146, 221] on span "Appetizers" at bounding box center [171, 219] width 50 height 7
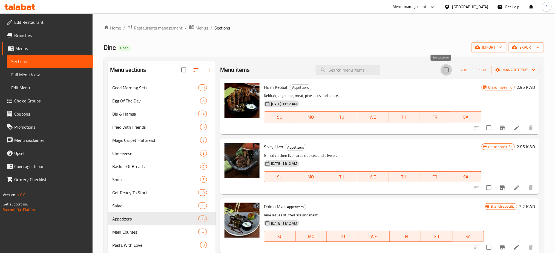
click at [441, 70] on input "checkbox" at bounding box center [445, 69] width 11 height 11
checkbox input "true"
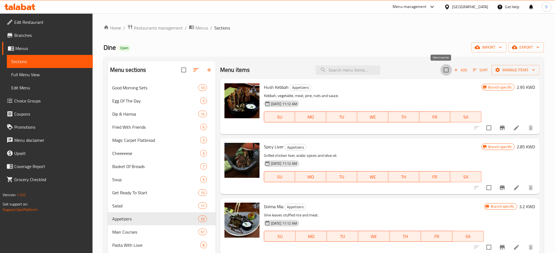
checkbox input "true"
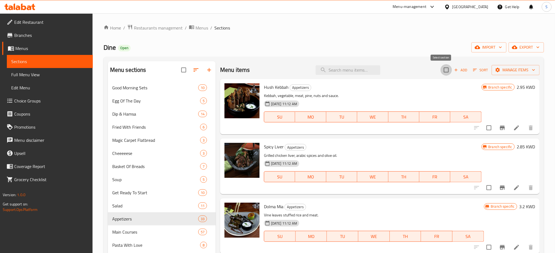
checkbox input "true"
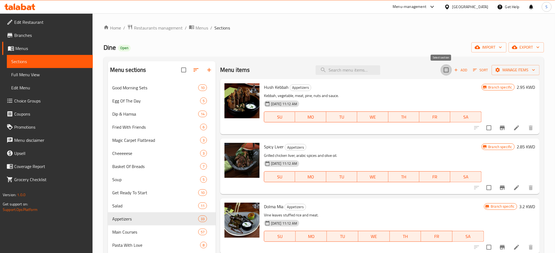
checkbox input "true"
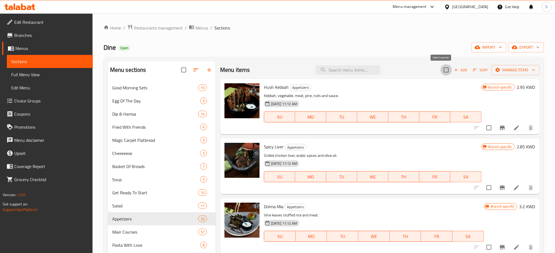
checkbox input "true"
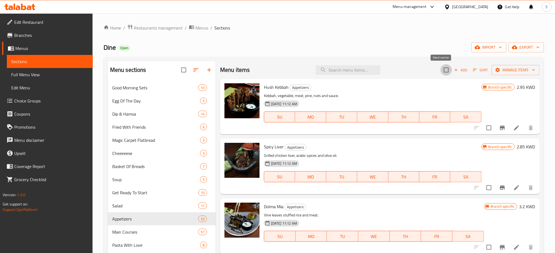
checkbox input "true"
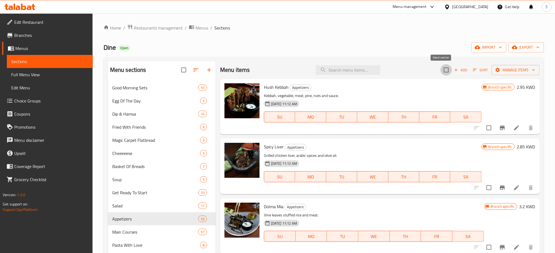
checkbox input "true"
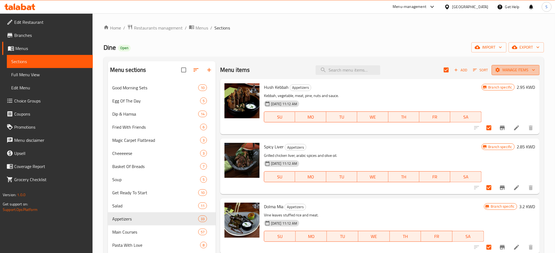
click at [531, 68] on icon "button" at bounding box center [533, 69] width 5 height 5
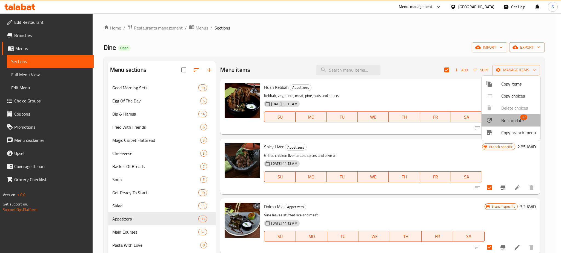
click at [517, 120] on span "Bulk update" at bounding box center [512, 120] width 22 height 7
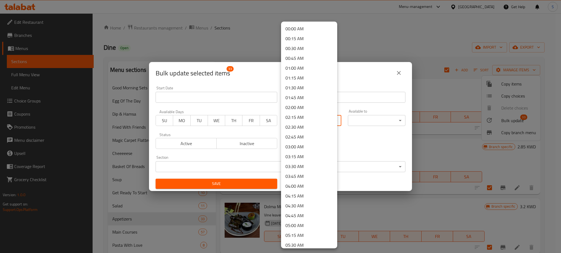
click at [331, 121] on body "​ Menu-management [GEOGRAPHIC_DATA] Get Help S Edit Restaurant Branches Menus S…" at bounding box center [280, 133] width 561 height 240
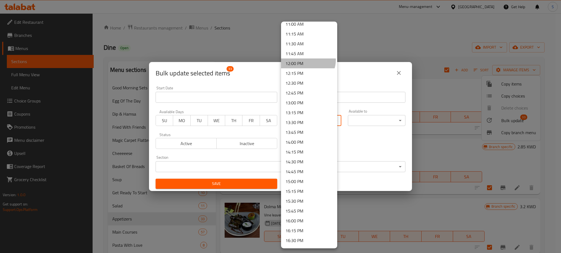
click at [307, 60] on li "12:00 PM" at bounding box center [309, 64] width 56 height 10
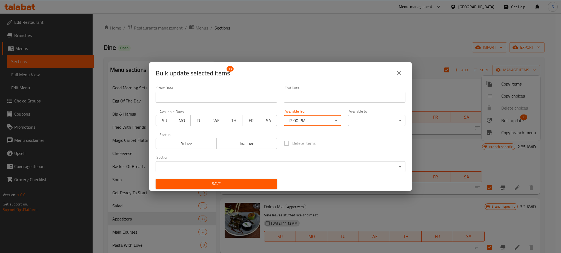
click at [394, 122] on body "​ Menu-management [GEOGRAPHIC_DATA] Get Help S Edit Restaurant Branches Menus S…" at bounding box center [280, 133] width 561 height 240
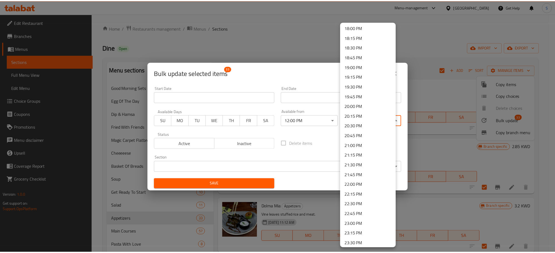
scroll to position [733, 0]
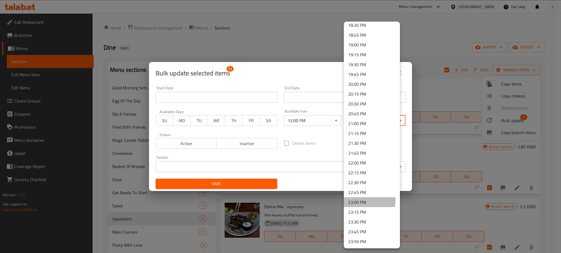
click at [358, 200] on li "23:00 PM" at bounding box center [372, 203] width 56 height 10
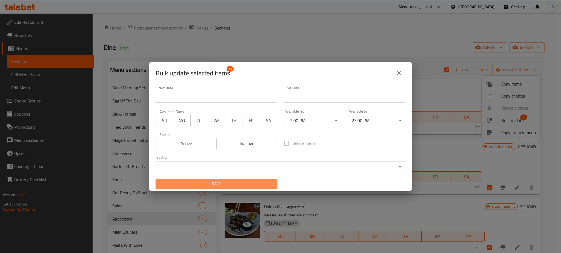
click at [268, 184] on span "Save" at bounding box center [216, 184] width 113 height 7
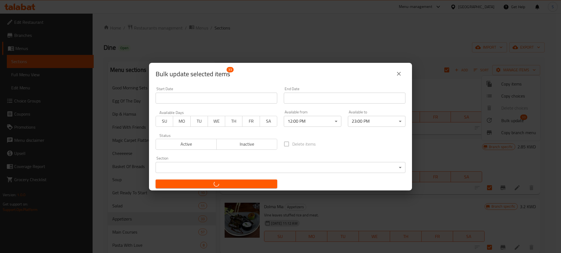
checkbox input "false"
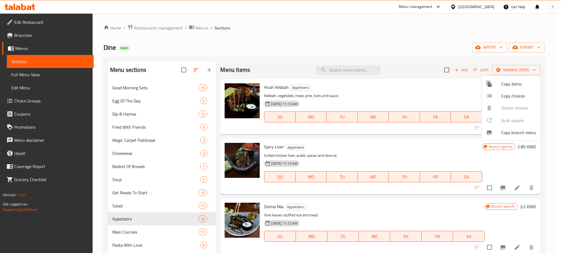
click at [102, 120] on div at bounding box center [280, 126] width 561 height 253
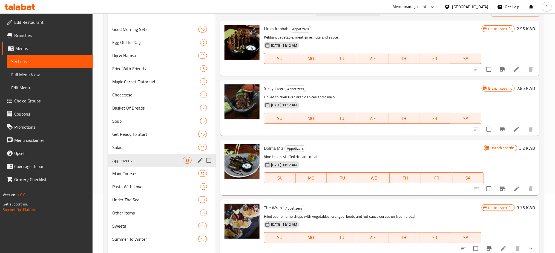
scroll to position [73, 0]
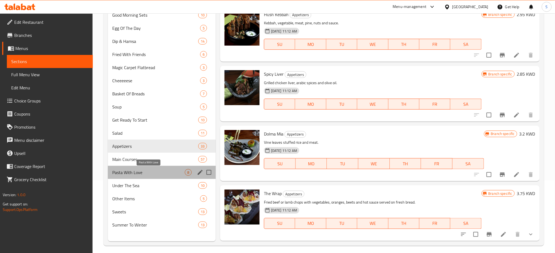
click at [144, 173] on span "Pasta With Love" at bounding box center [148, 172] width 73 height 7
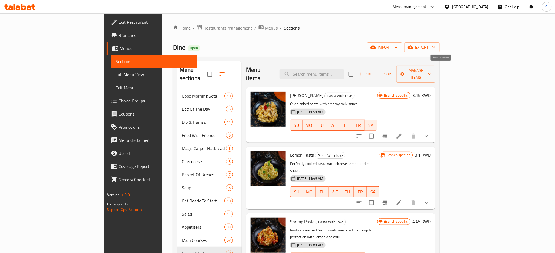
click at [357, 72] on input "checkbox" at bounding box center [350, 73] width 11 height 11
click at [432, 71] on icon "button" at bounding box center [428, 73] width 5 height 5
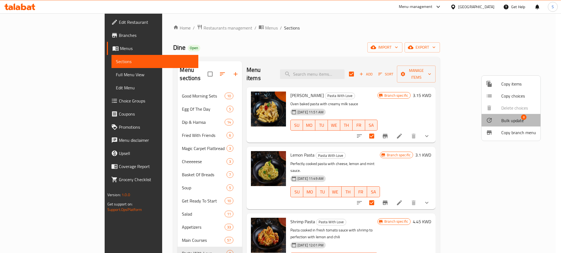
click at [515, 122] on span "Bulk update" at bounding box center [512, 120] width 22 height 7
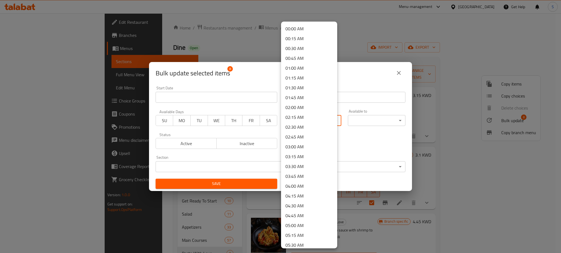
click at [330, 120] on body "​ Menu-management [GEOGRAPHIC_DATA] Get Help S Edit Restaurant Branches Menus S…" at bounding box center [280, 133] width 561 height 240
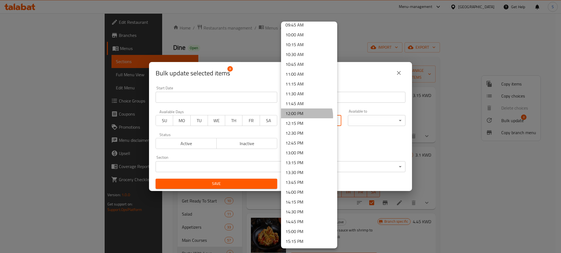
click at [302, 116] on li "12:00 PM" at bounding box center [309, 114] width 56 height 10
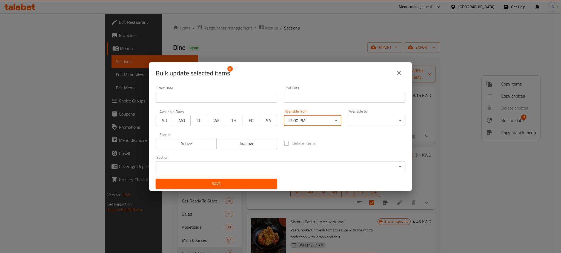
click at [391, 124] on body "​ Menu-management [GEOGRAPHIC_DATA] Get Help S Edit Restaurant Branches Menus S…" at bounding box center [280, 133] width 561 height 240
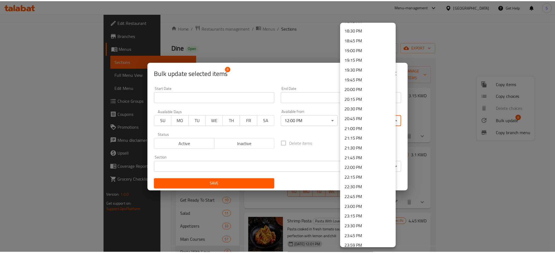
scroll to position [733, 0]
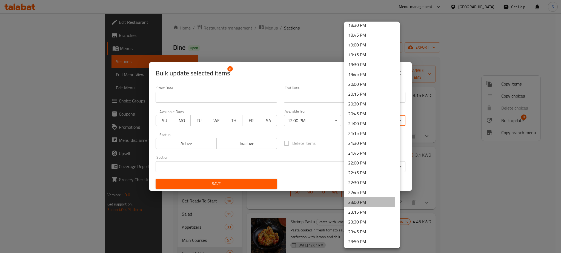
click at [361, 201] on li "23:00 PM" at bounding box center [372, 203] width 56 height 10
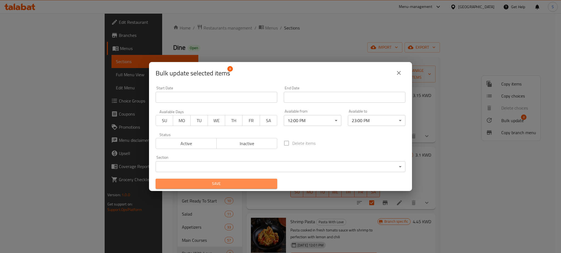
click at [261, 186] on span "Save" at bounding box center [216, 184] width 113 height 7
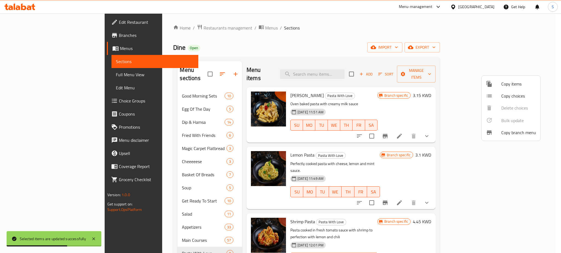
click at [160, 30] on div at bounding box center [280, 126] width 561 height 253
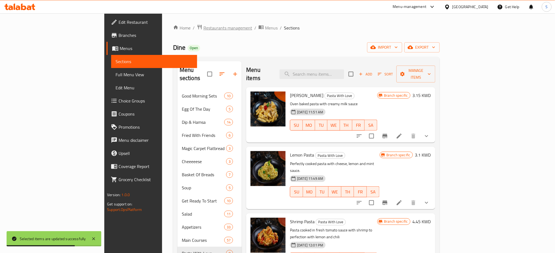
click at [203, 29] on span "Restaurants management" at bounding box center [227, 28] width 49 height 7
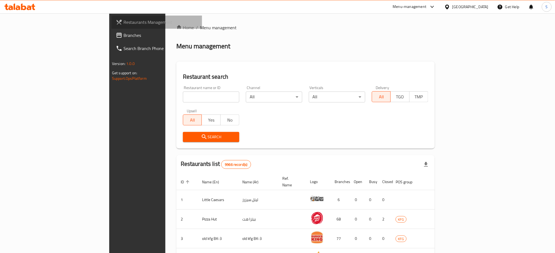
click at [123, 22] on span "Restaurants Management" at bounding box center [160, 22] width 74 height 7
